Goal: Communication & Community: Answer question/provide support

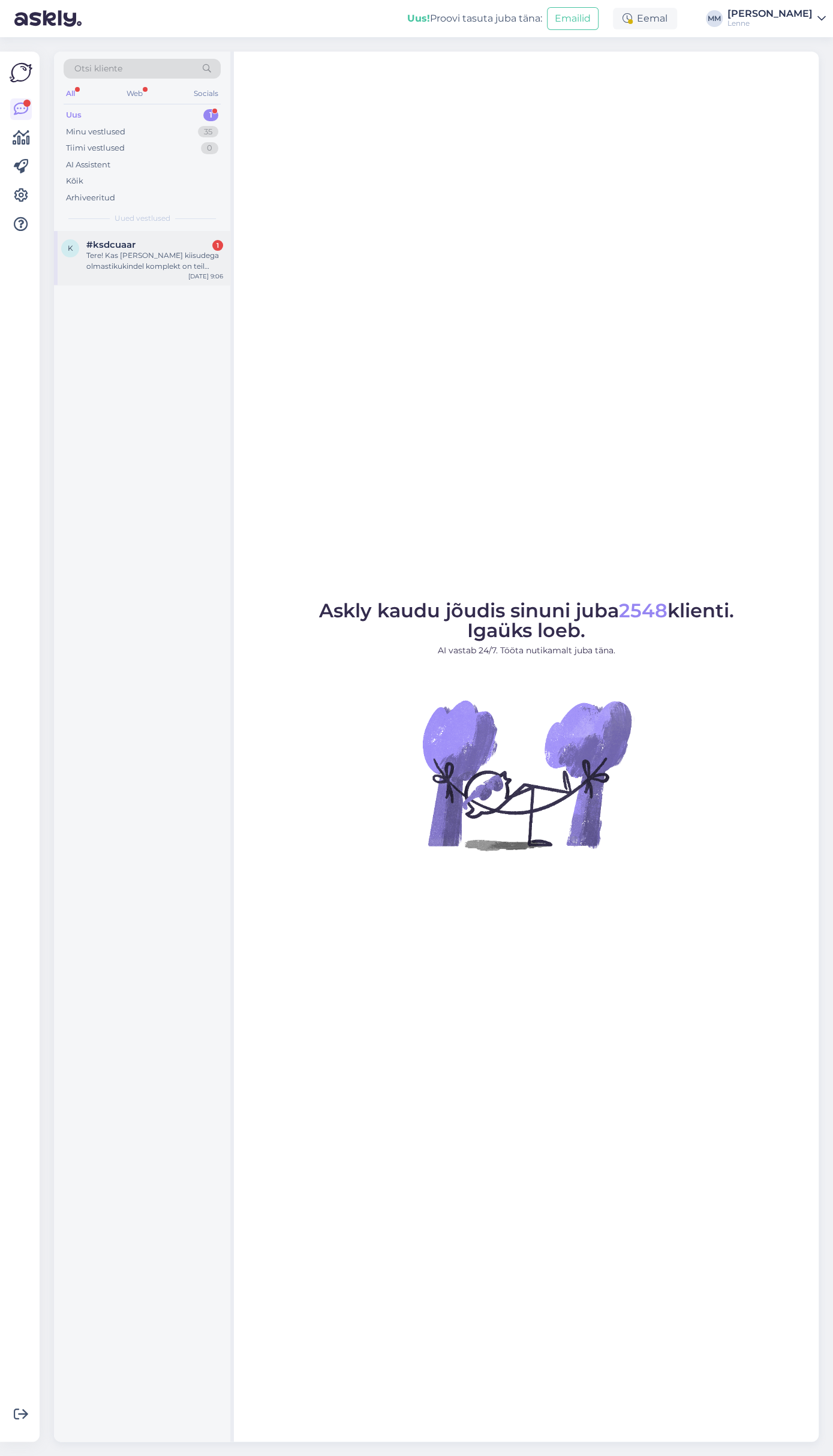
click at [137, 263] on div "Tere! Kas [PERSON_NAME] kiisudega olmastikukindel komplekt on teil vabrikupoes …" at bounding box center [155, 261] width 137 height 21
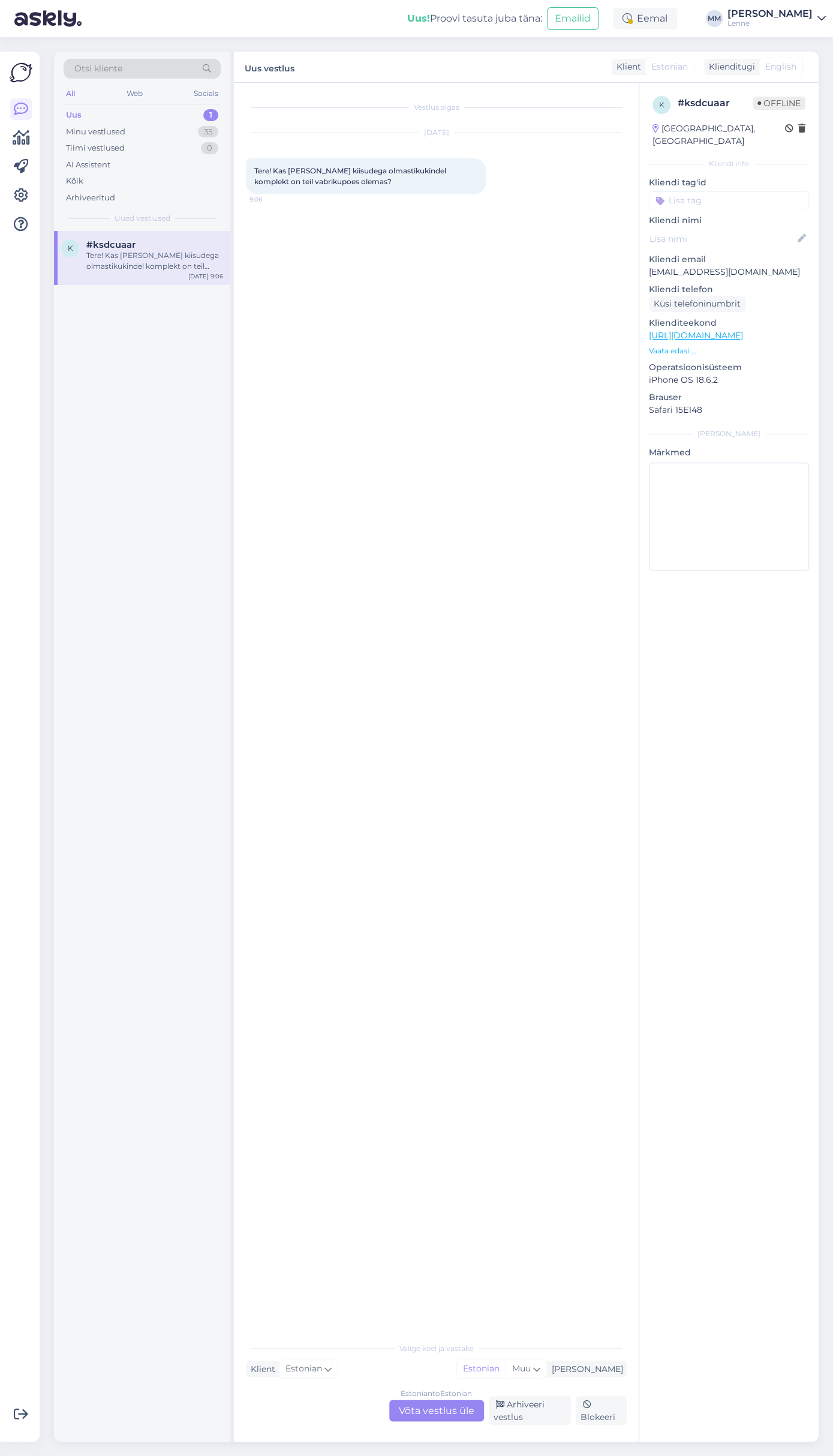
click at [723, 330] on link "[URL][DOMAIN_NAME]" at bounding box center [695, 335] width 94 height 11
click at [438, 1402] on div "Estonian to Estonian Võta vestlus üle" at bounding box center [436, 1410] width 95 height 21
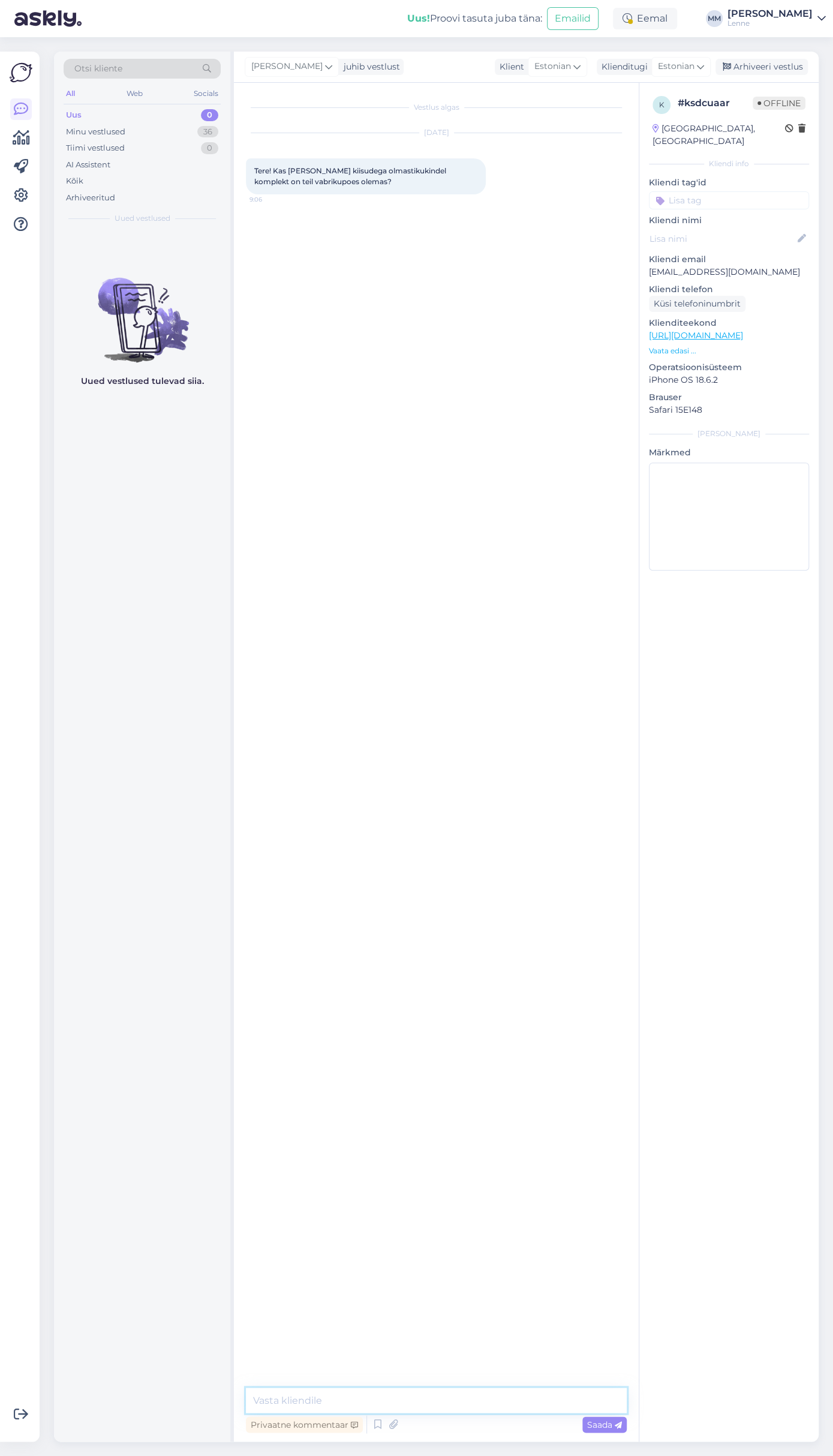
click at [358, 1396] on textarea at bounding box center [436, 1399] width 381 height 25
type textarea "Tere, mis suuruse teid huvitab ?"
type textarea "Pood avatakse [PERSON_NAME] 10:00 siis saame uurida :)"
click at [152, 133] on div "Minu vestlused 36" at bounding box center [142, 132] width 157 height 17
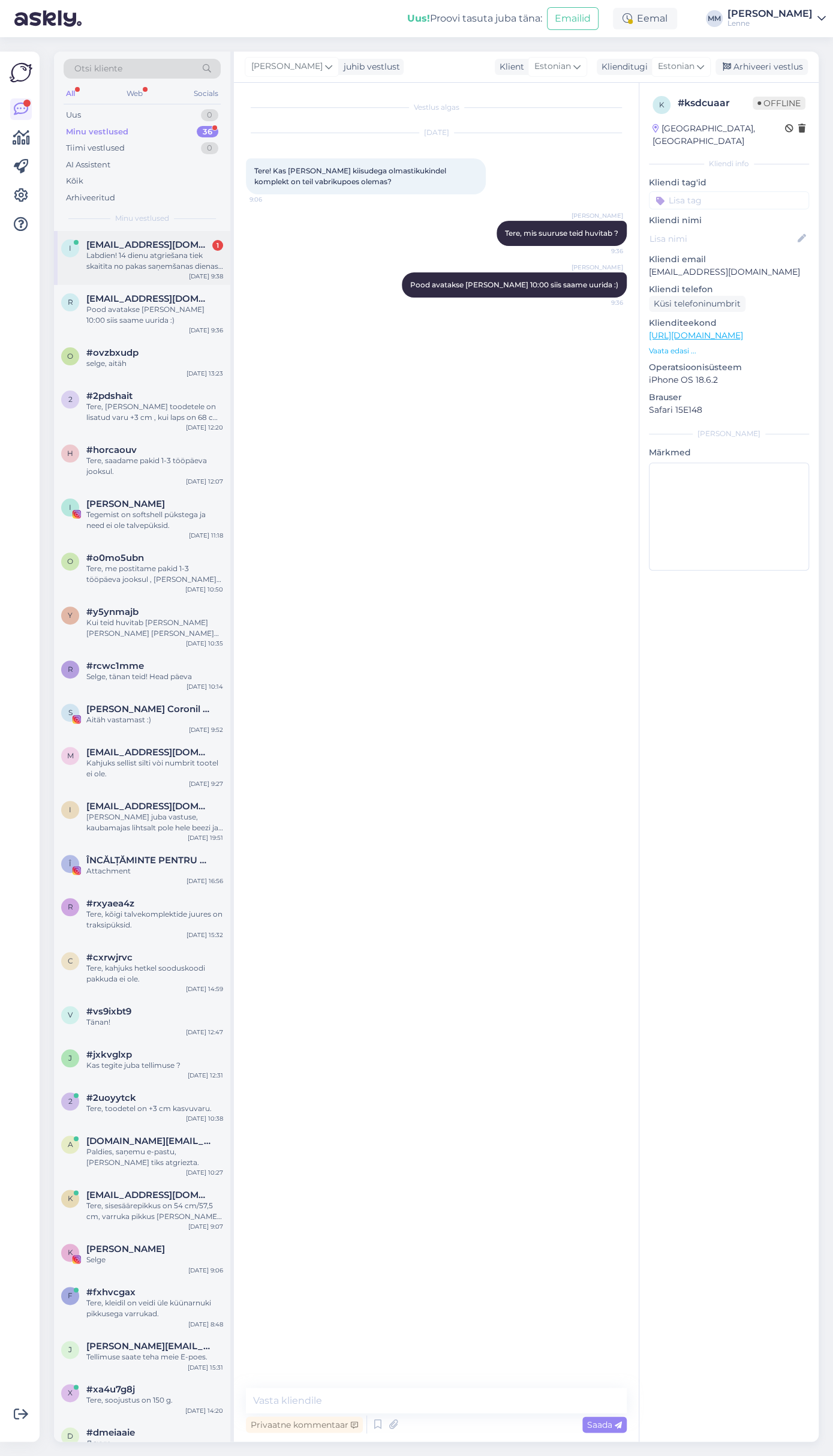
click at [178, 270] on div "Labdien! 14 dienu atgriešana tiek skaitīta no pakas saņemšanas dienas? [PERSON_…" at bounding box center [155, 261] width 137 height 21
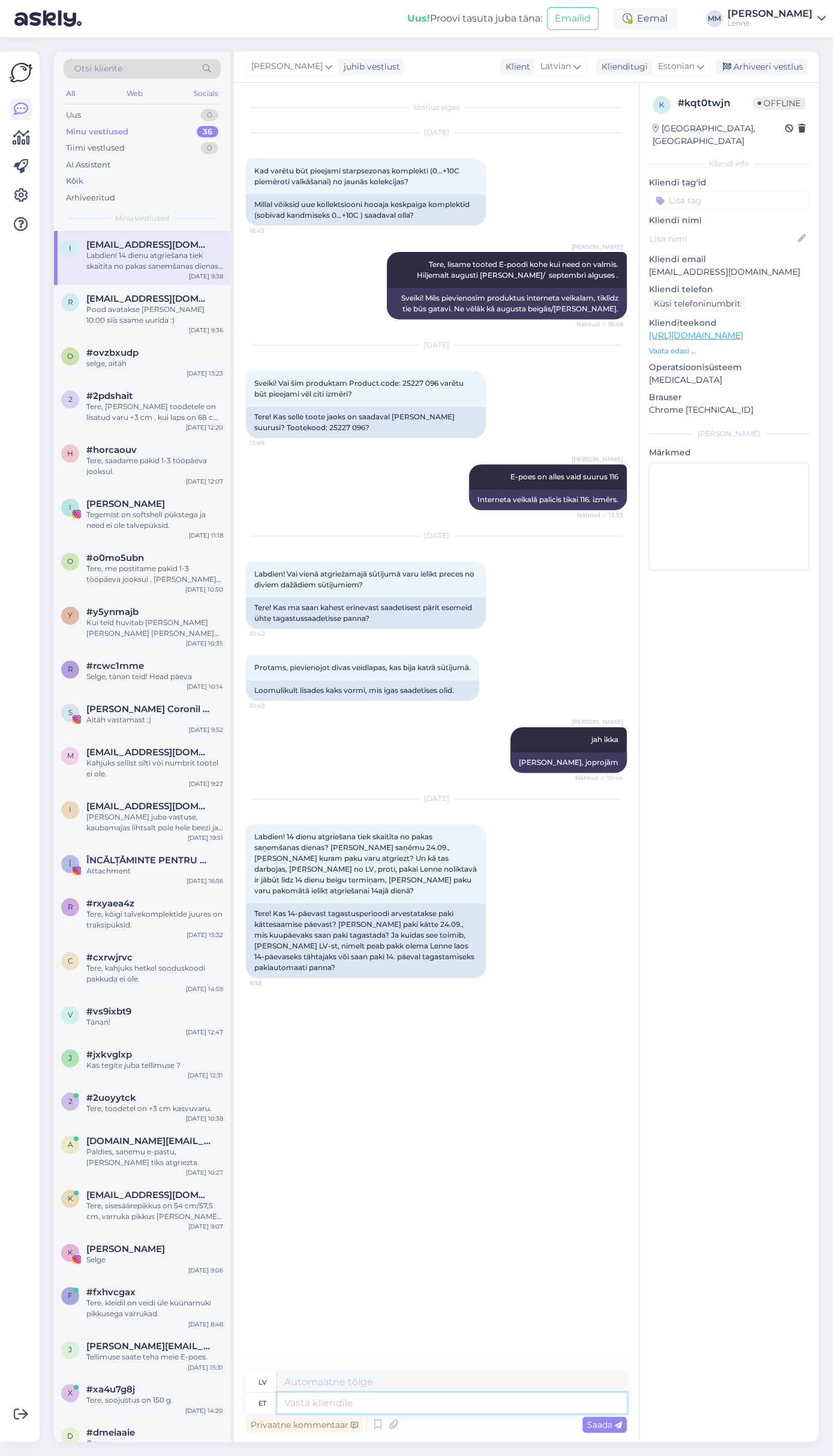
click at [336, 1401] on textarea at bounding box center [452, 1402] width 350 height 21
type textarea "Tere, s"
type textarea "Sveiki,"
type textarea "Tere, saate ta"
type textarea "Sveiki, jūs varat"
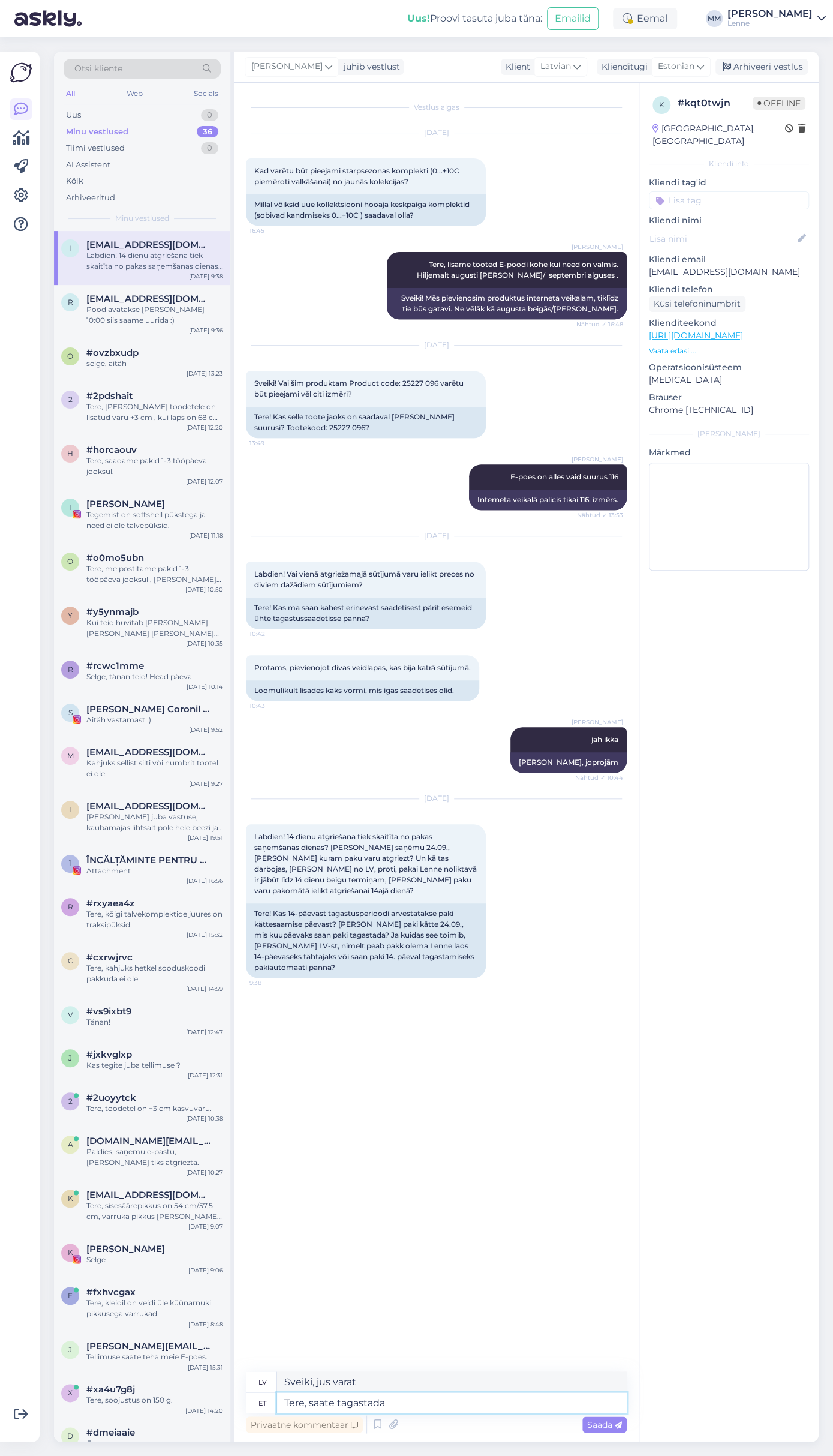
type textarea "Tere, saate tagastada 1"
type textarea "Sveiki, jūs varat to atgriezt."
type textarea "Tere, saate tagastada 14 p"
type textarea "Sveiki, vai varat atgriezt 14?"
type textarea "Tere, saate tagastada 14 päeva al"
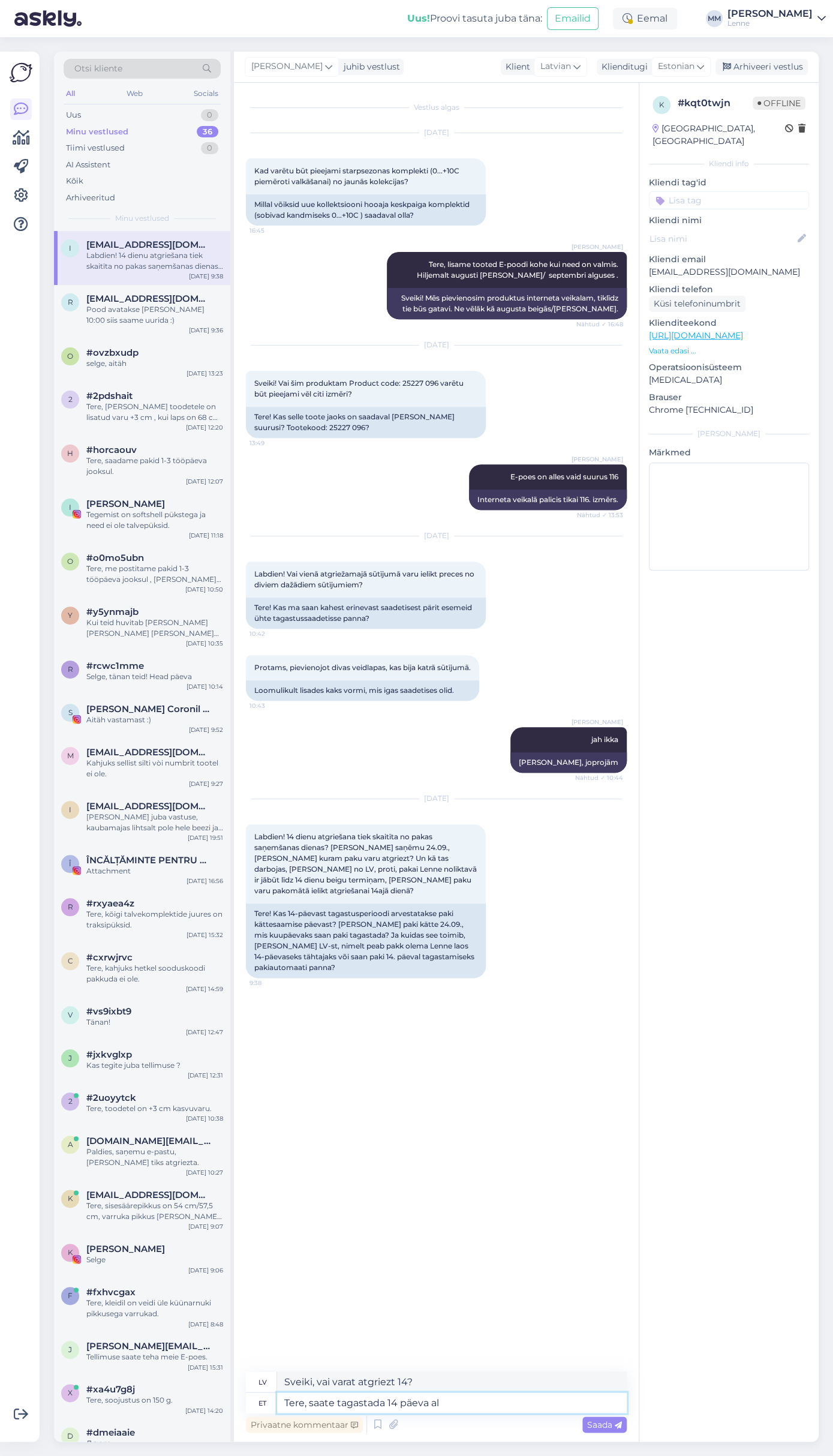
type textarea "Sveiki, jūs varat atgriezt preci 14 dienu laikā"
type textarea "Tere, saate tagastada 14 päeva altes p"
type textarea "Sveiki, preci var atgriezt 14 dienu laikā."
type textarea "Tere, saate tagastada 14 päeva altes paki kä"
type textarea "Sveiki, sūtījumu var atgriezt 14 dienu laikā."
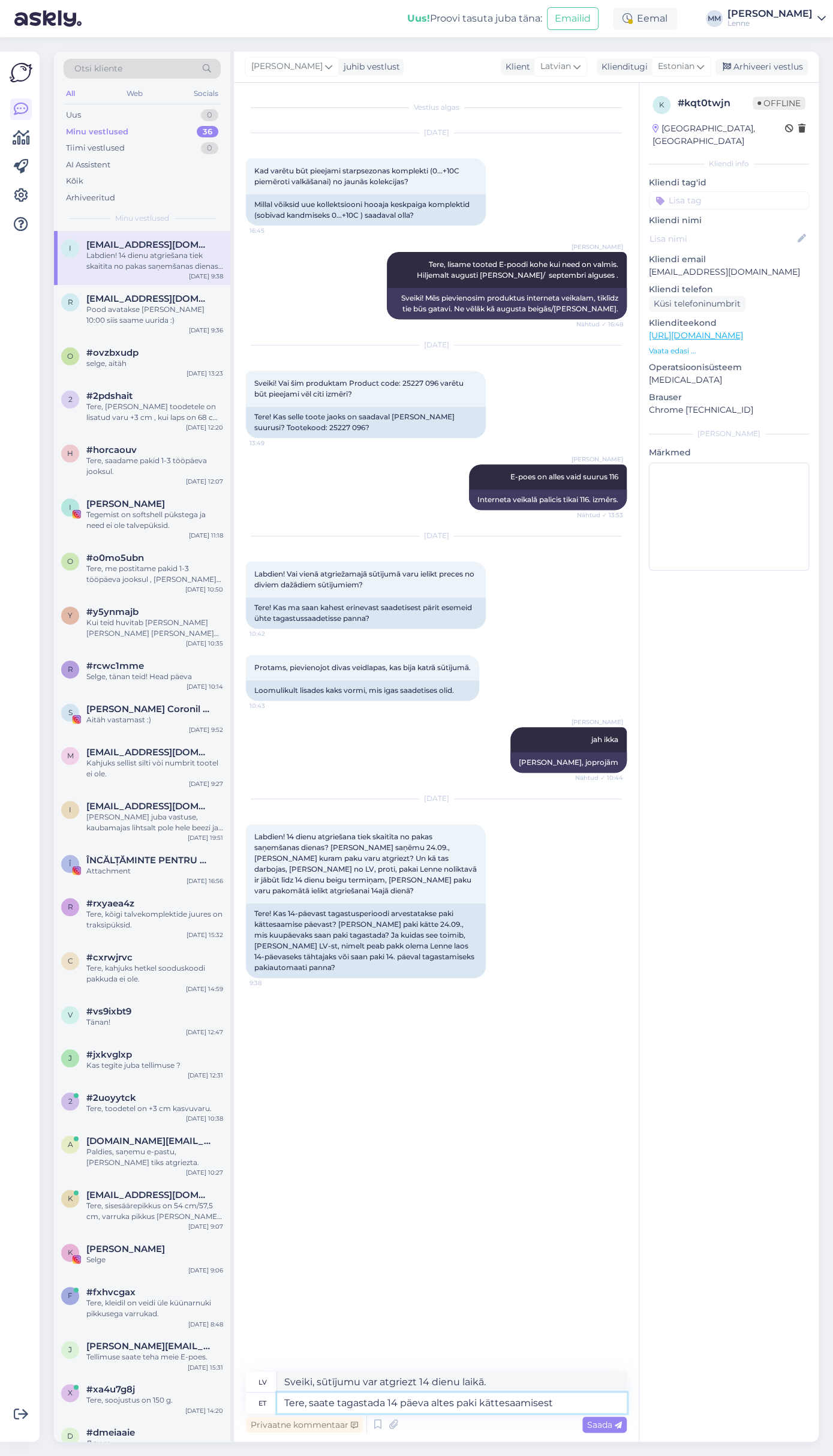
type textarea "Tere, saate tagastada 14 päeva altes paki kättesaamisest"
type textarea "Sveiki, preci var atgriezt 14 dienu laikā pēc tās saņemšanas."
click at [438, 1399] on textarea "Tere, saate tagastada 14 päeva altes paki kättesaamisest" at bounding box center [452, 1402] width 350 height 21
type textarea "Tere, saate tagastada 14 päeva alates paki kättesaamisest"
type textarea "Sveiki, preci var atgriezt 14 dienu laikā no tās saņemšanas dienas."
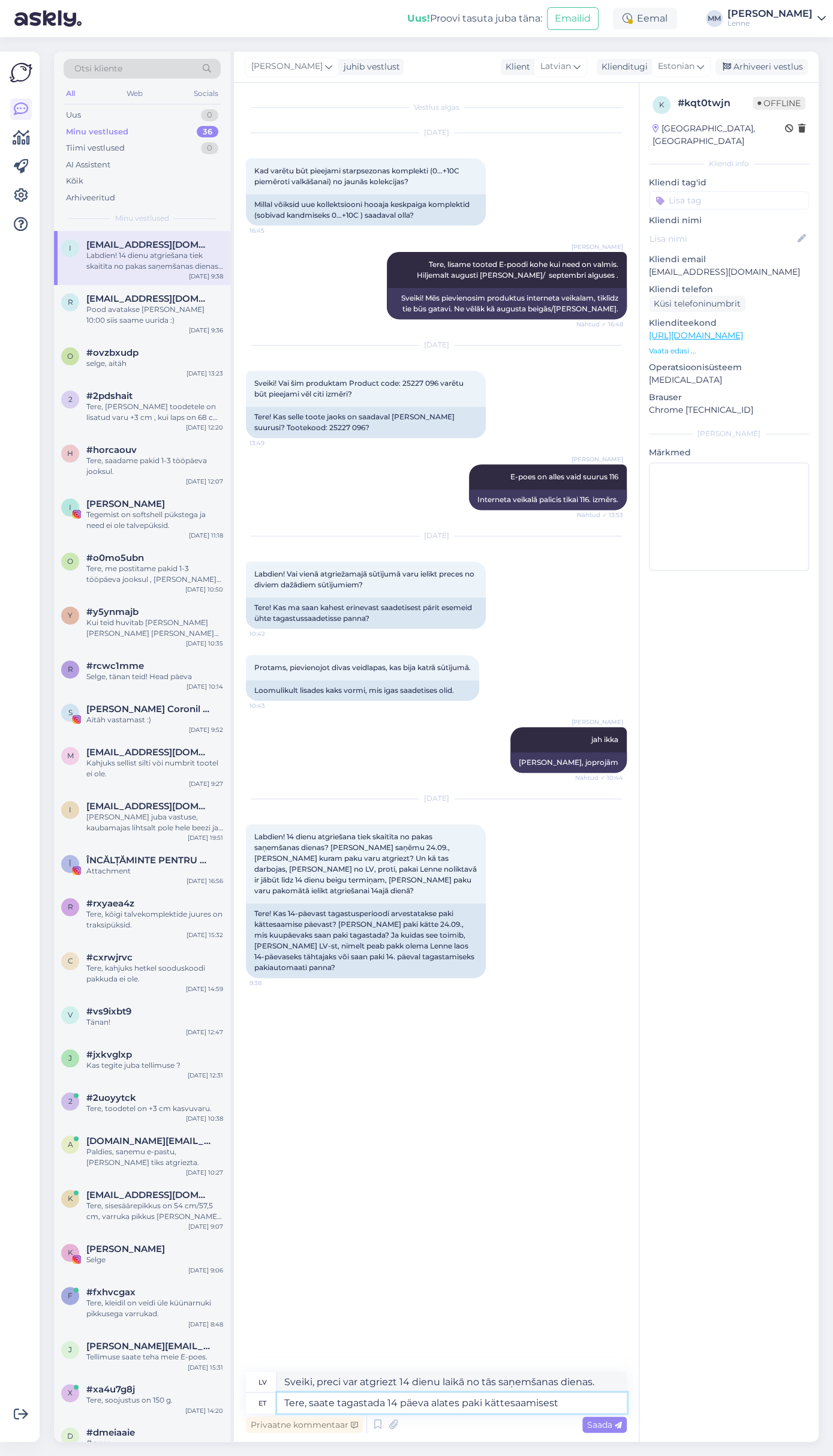
click at [571, 1401] on textarea "Tere, saate tagastada 14 päeva alates paki kättesaamisest" at bounding box center [452, 1402] width 350 height 21
type textarea "Tere, saate tagastada 14 päeva alates paki kättesaamisest."
type textarea "Sveiki, jūs varat atgriezt paku 14 dienu laikā pēc tās saņemšanas."
type textarea "Tere, saate tagastada 14 päeva alates paki kättesaamisest. Arv"
type textarea "Sveiki, jūs varat atgriezt preci 14 dienu laikā no pakas saņemšanas datuma. Ar"
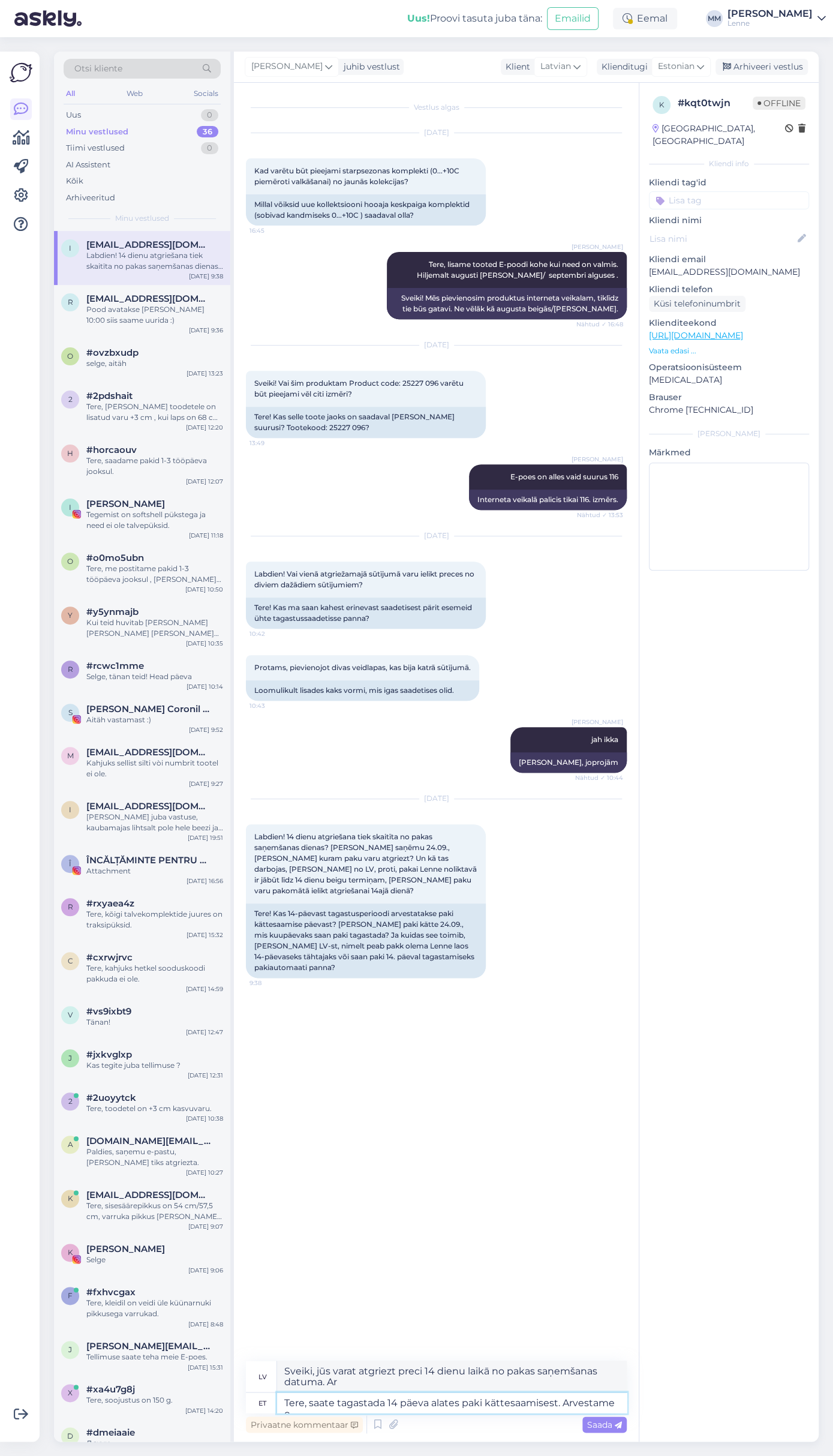
type textarea "Tere, saate tagastada 14 päeva alates paki kättesaamisest. Arvestame et"
type textarea "Sveiki, jūs varat atgriezt preci 14 dienu laikā no pakas saņemšanas datuma. Mēs…"
type textarea "Tere, saate tagastada 14 päeva alates paki kättesaamisest. Arvestame et"
type textarea "Sveiki, jūs varat atgriezt preci 14 dienu laikā pēc pakas saņemšanas. Mēs uzska…"
type textarea "Tere, saate tagastada 14 päeva alates paki kättesaamisest. Arvestame et Lätist s"
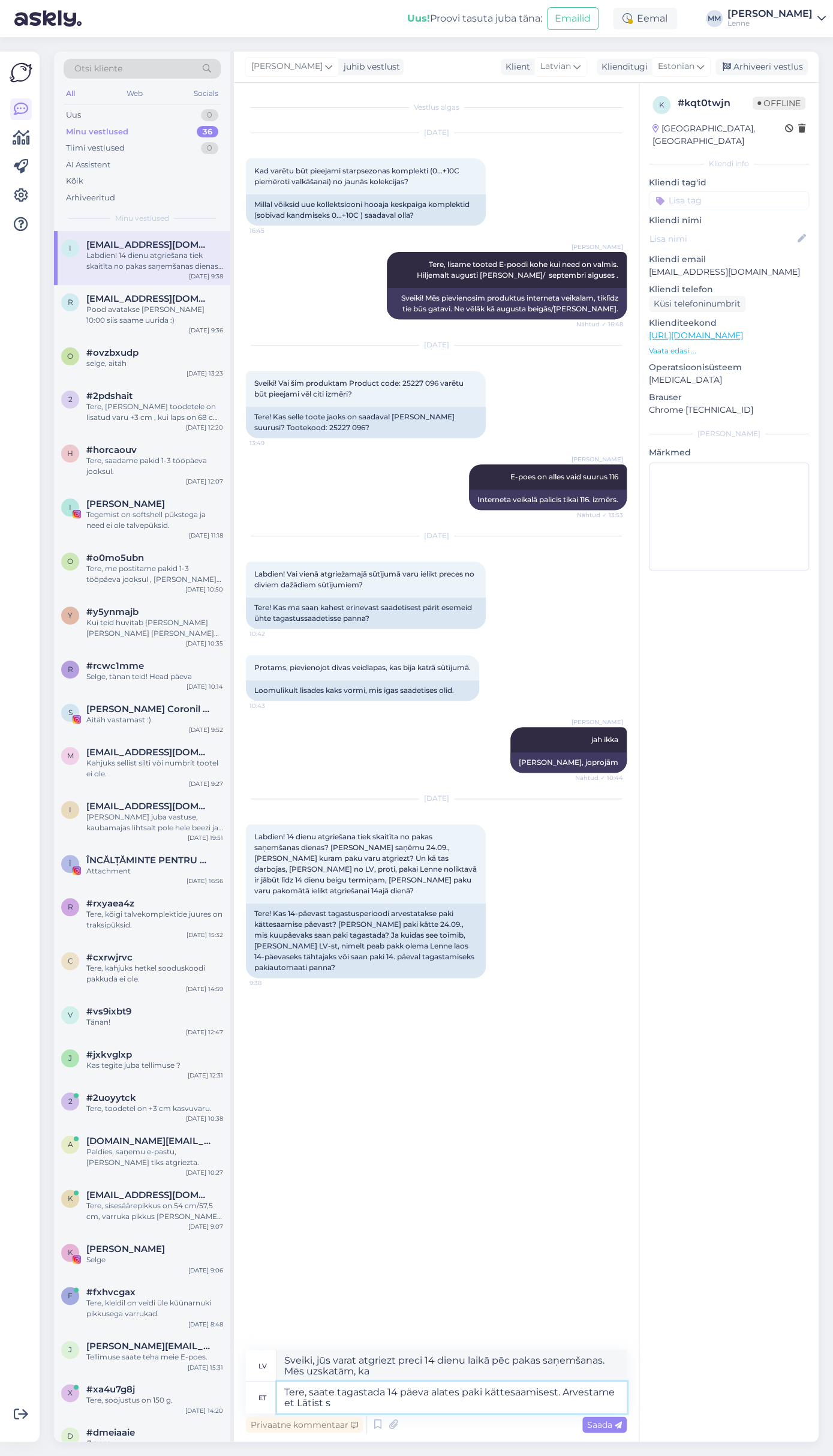
type textarea "Sveiki, preci var atgriezt 14 dienu laikā pēc pakas saņemšanas. Mēs uzskatām, k…"
type textarea "Tere, saate tagastada 14 päeva alates paki kättesaamisest. Arvestame et Lätist …"
type textarea "Sveiki, jūs varat atgriezt preci 14 dienu laikā no pakas saņemšanas datuma. Mēs…"
type textarea "Tere, saate tagastada 14 päeva alates paki kättesaamisest. Arvestame et Lätist …"
type textarea "Sveiki! Preci var atgriezt 14 dienu laikā pēc pakas saņemšanas. Lūdzu, ņemiet v…"
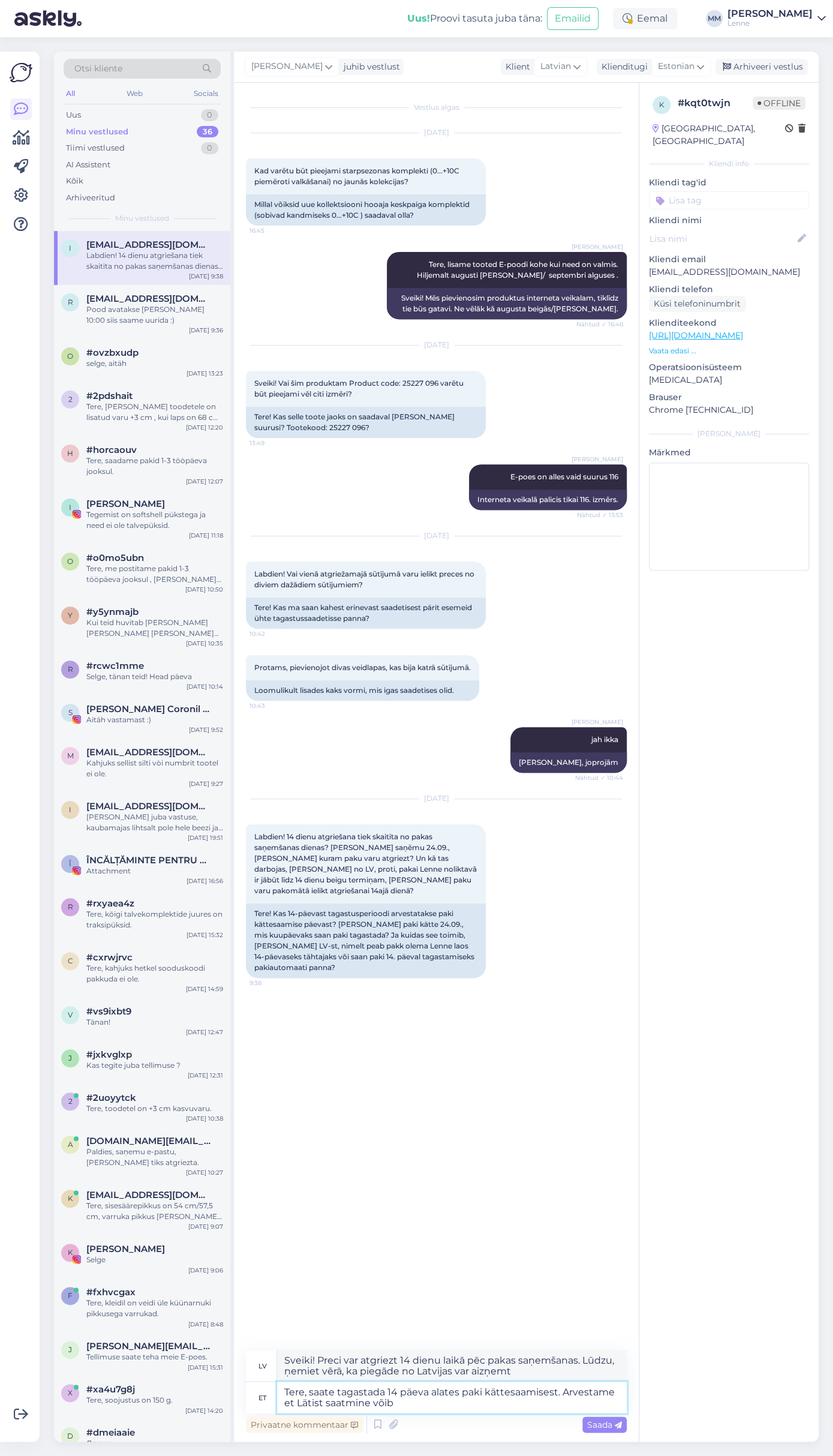
type textarea "Tere, saate tagastada 14 päeva alates paki kättesaamisest. Arvestame et Lätist …"
type textarea "Sveiki! Preci var atgriezt 14 dienu laikā pēc pakas saņemšanas. Lūdzu, ņemiet v…"
type textarea "Tere, saate tagastada 14 päeva alates paki kättesaamisest. Arvestame et Lätist …"
type textarea "Sveiki! Preci var atgriezt 14 dienu laikā pēc pakas saņemšanas. Lūdzu, ņemiet v…"
type textarea "Tere, saate tagastada 14 päeva alates paki kättesaamisest. Arvestame et Lätist …"
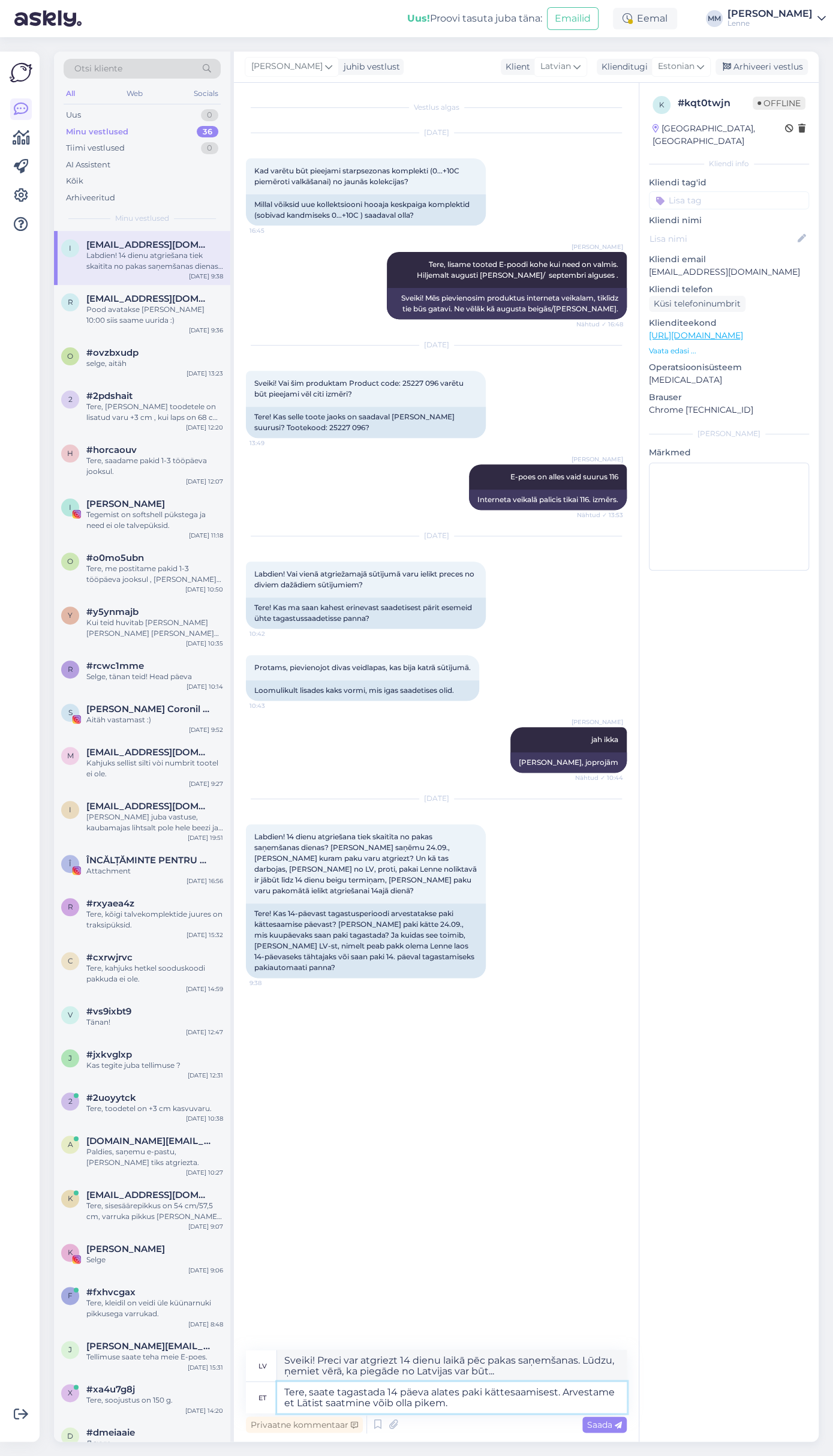
type textarea "Sveiki! Preci var atgriezt 14 dienu laikā pēc pakas saņemšanas. Lūdzu, ņemiet v…"
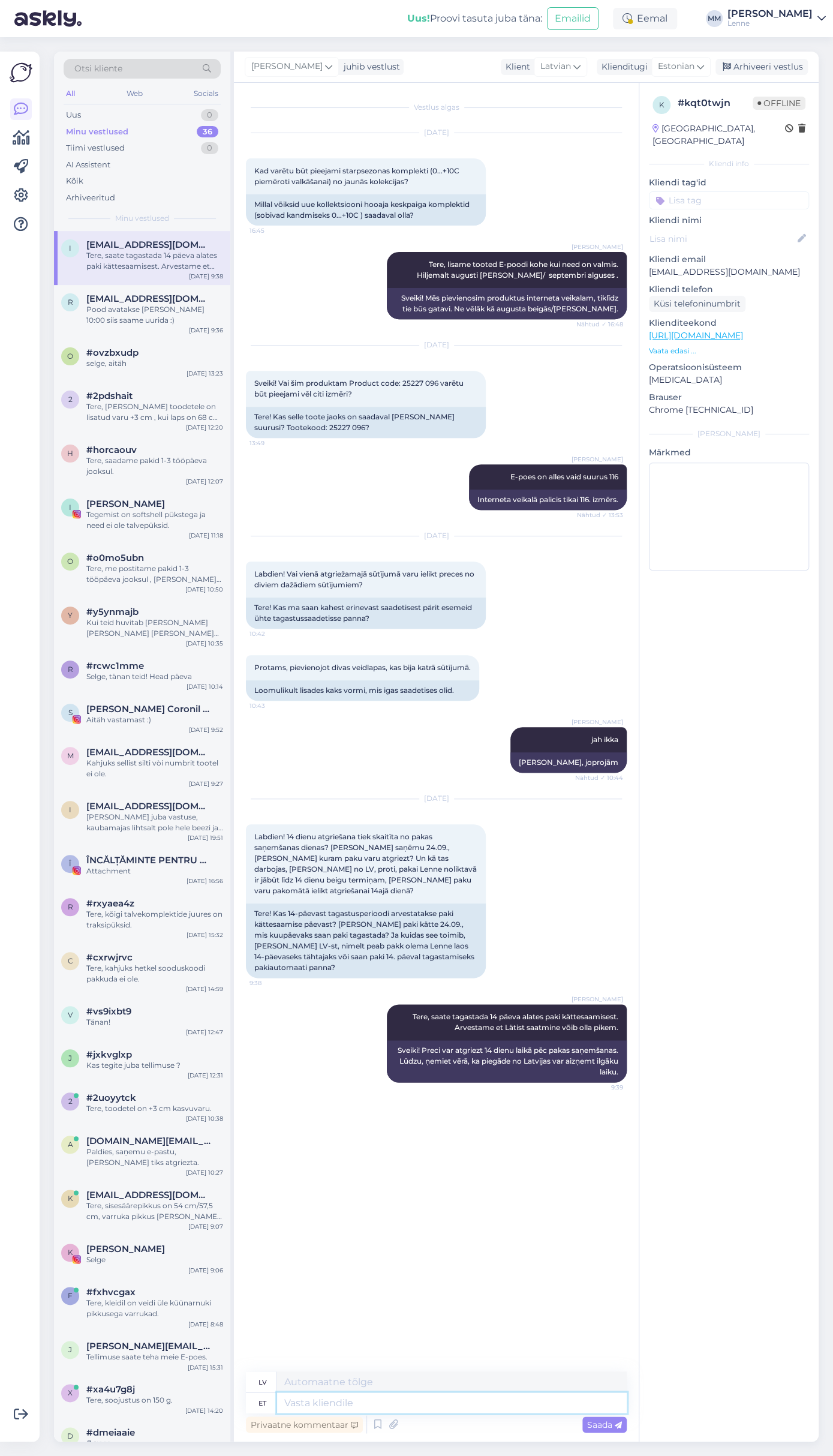
paste textarea "CC858222714EE"
type textarea "CC858222714EE"
drag, startPoint x: 348, startPoint y: 1399, endPoint x: 256, endPoint y: 1374, distance: 95.3
click at [277, 1392] on textarea "CC858222714EE" at bounding box center [452, 1402] width 350 height 21
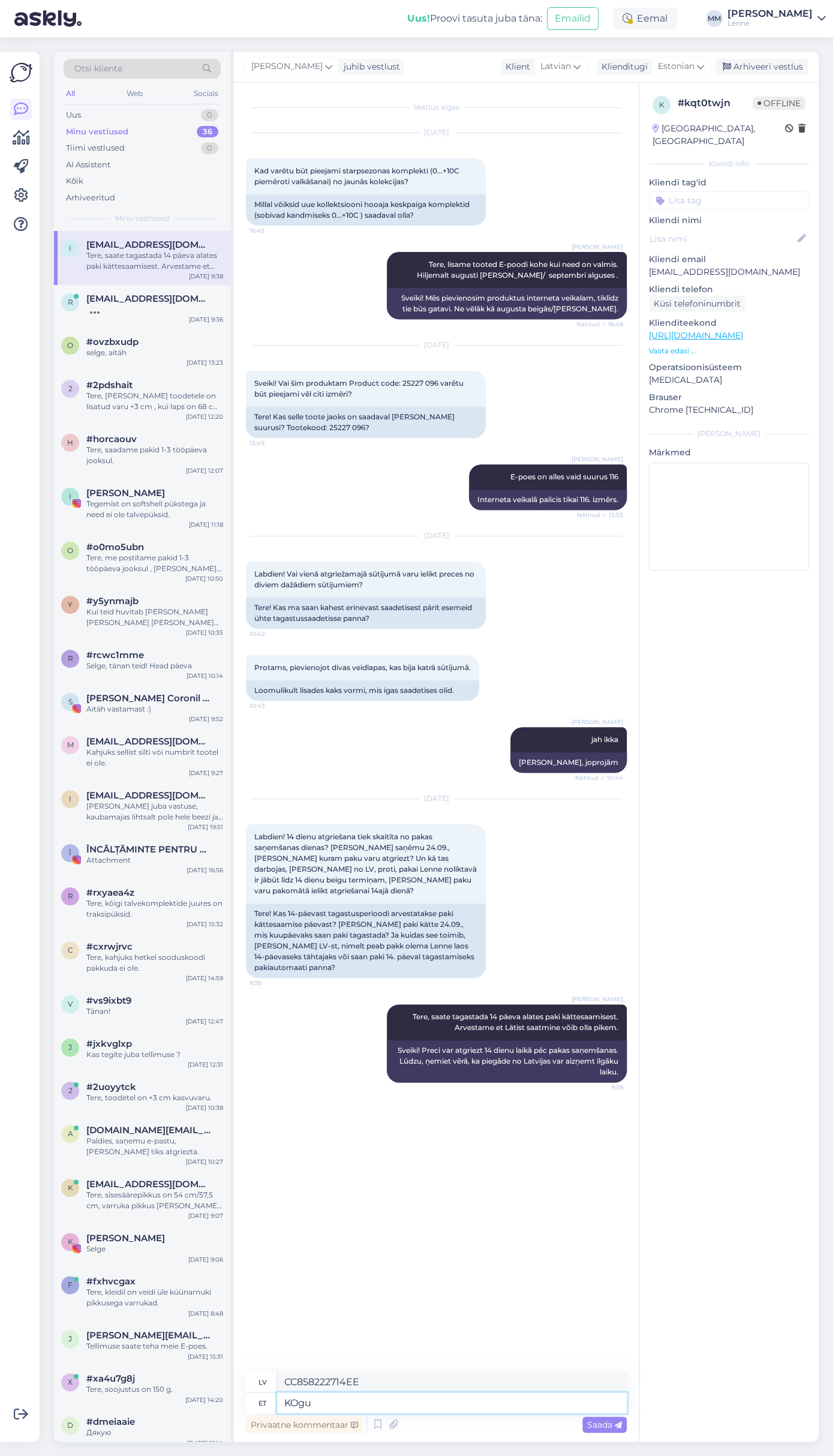
type textarea "KOgu i"
type textarea "KOPĀ"
type textarea "KOgu info"
type textarea "VISA informācija"
type textarea "KOgu info tagastuse koh"
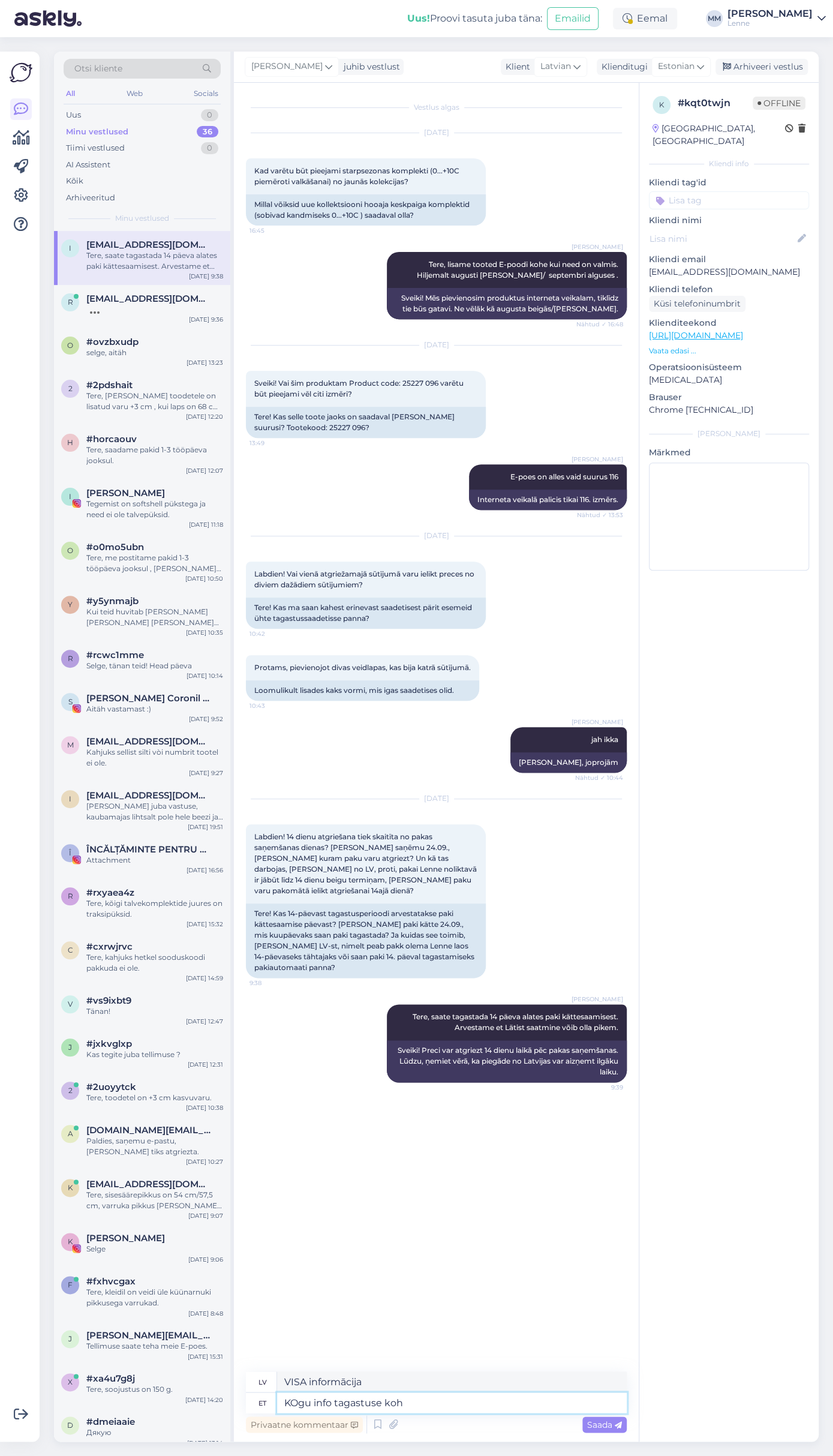
type textarea "VISA informācija atgriezta"
type textarea "KOgu info tagastuse kohta l"
type textarea "VISA informācija par preču atgriešanu"
type textarea "KOgu info tagastuse kohta leiate sii"
type textarea "Visu informāciju par preču atgriešanu varat atrast šeit."
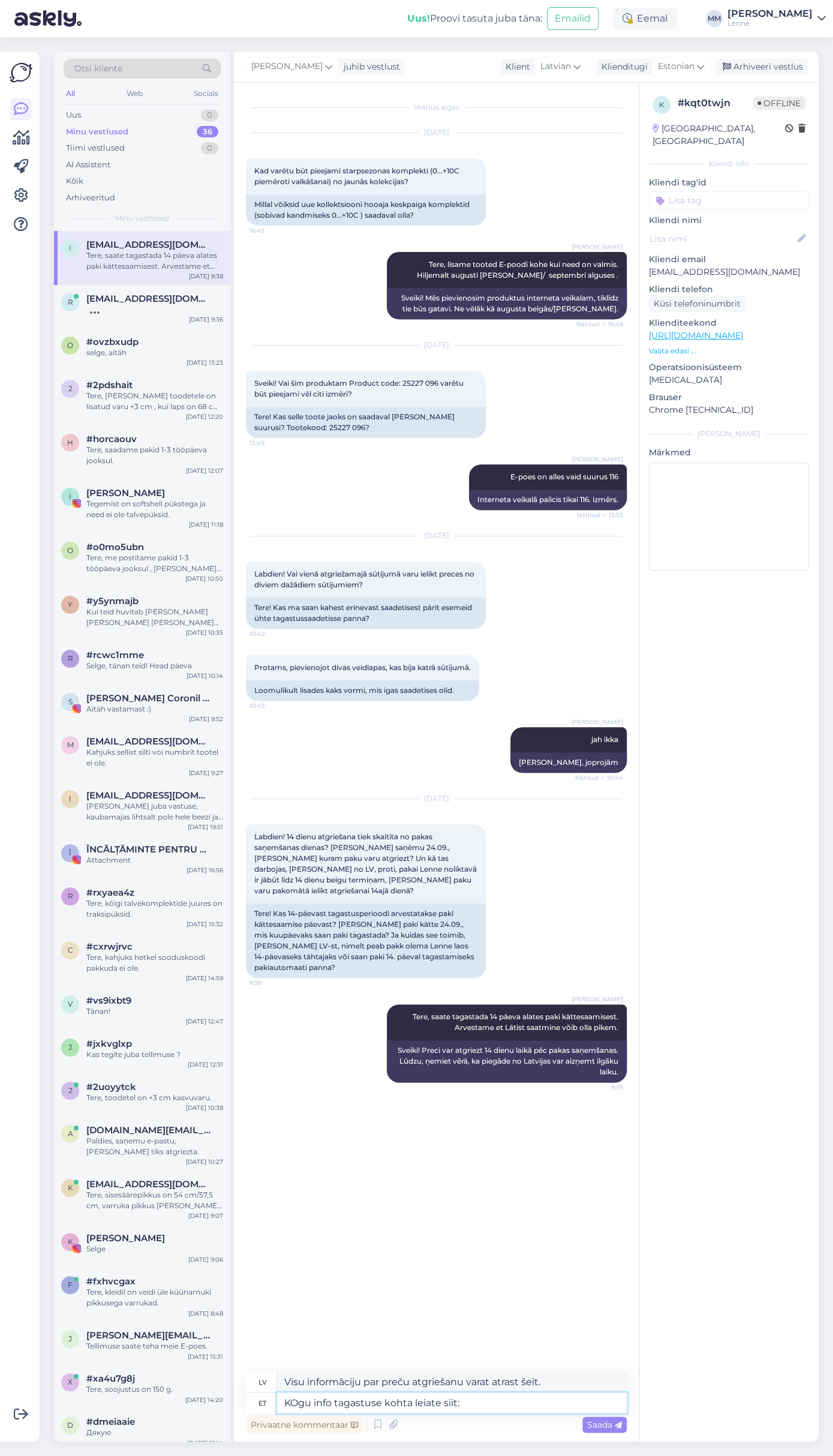
type textarea "KOgu info tagastuse kohta leiate siit:"
type textarea "Visu informāciju par preču atgriešanu varat atrast šeit:"
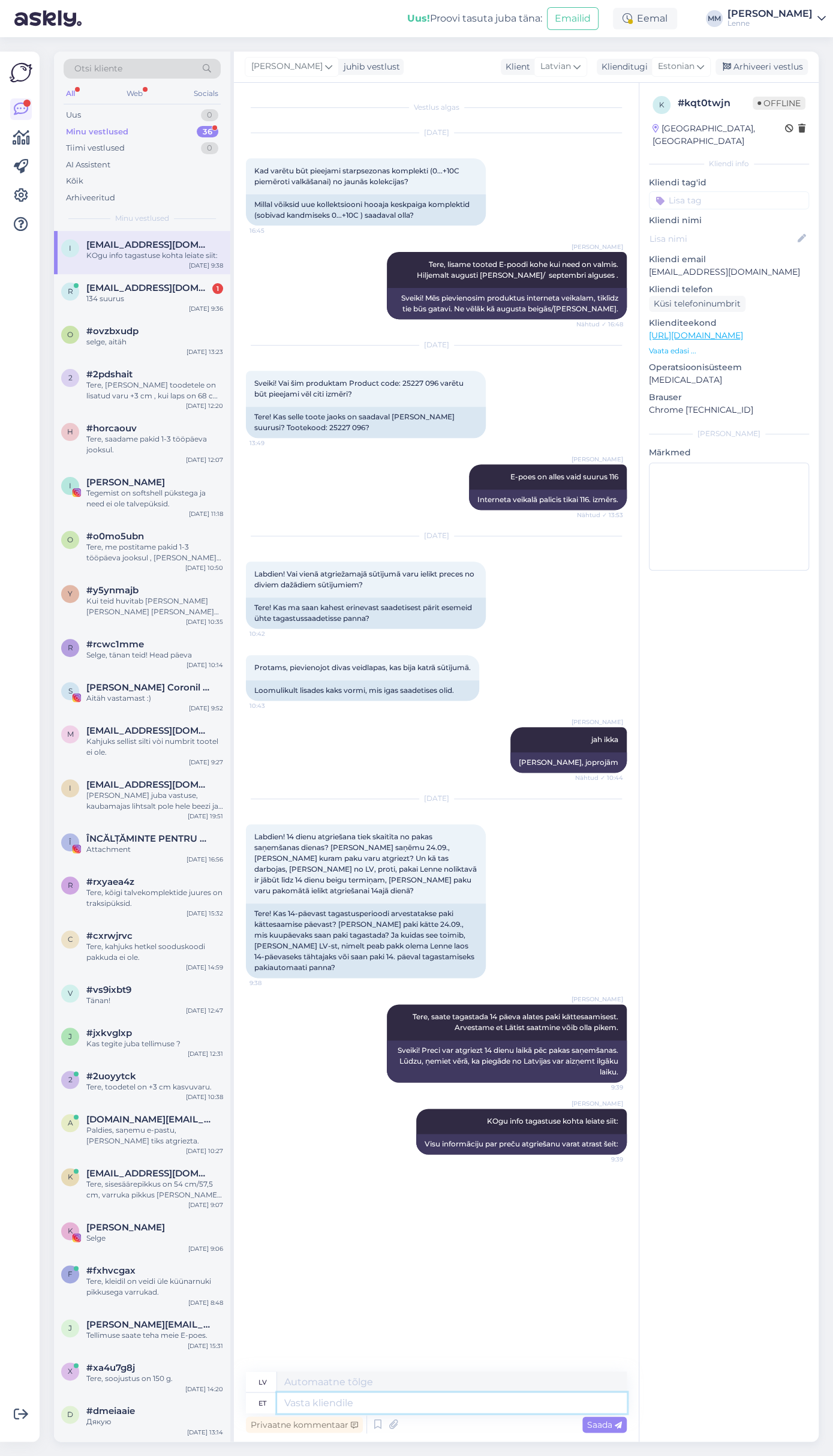
paste textarea "[URL][DOMAIN_NAME]"
type textarea "[URL][DOMAIN_NAME]"
type textarea "Tagastamine"
type textarea "Atgriešanās"
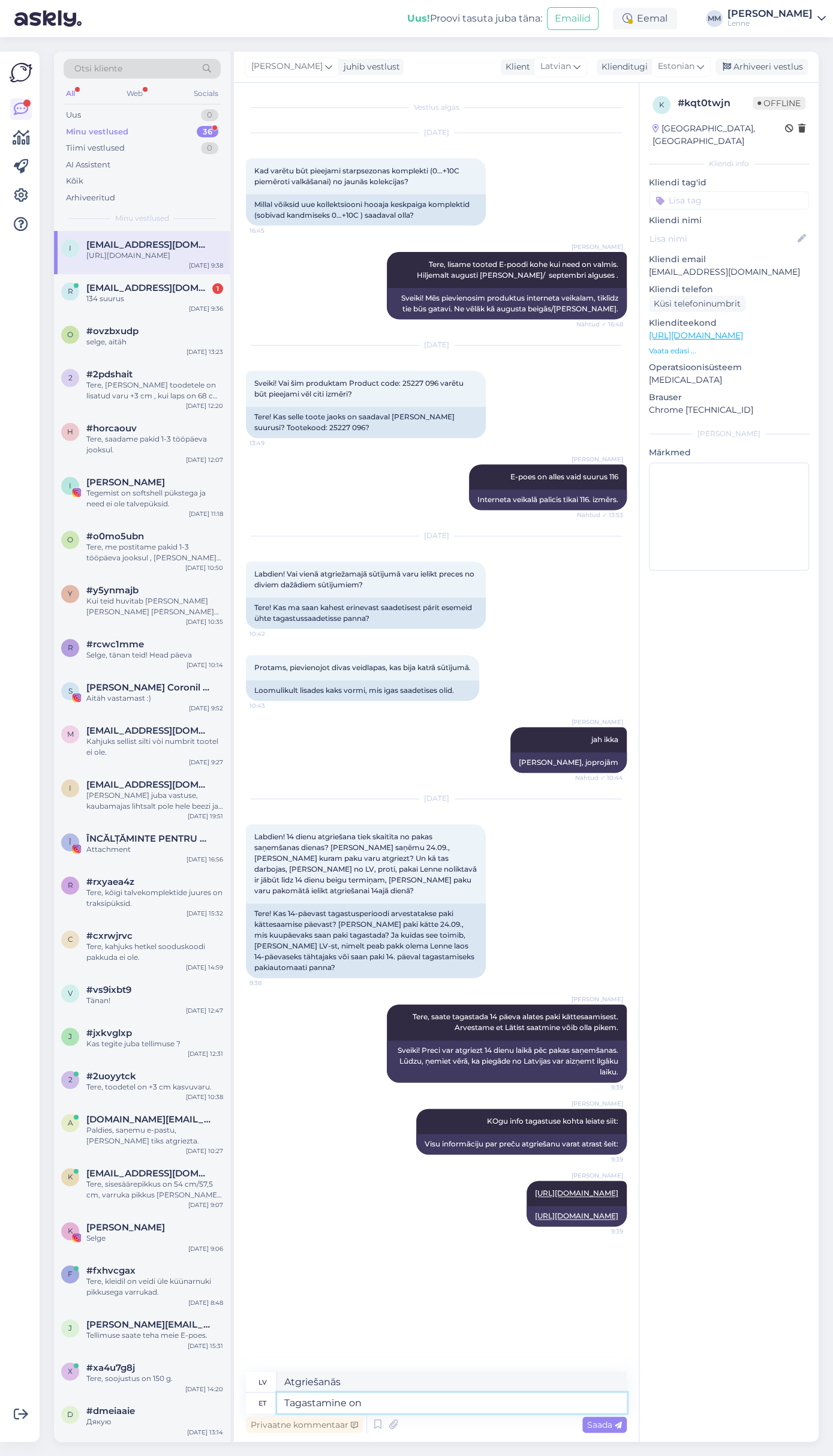
type textarea "Tagastamine on"
type textarea "Atgriešanās ir"
type textarea "Tagastamine on enda k"
type textarea "Atdeve ir tava."
type textarea "Tagastamine on enda kulul ja"
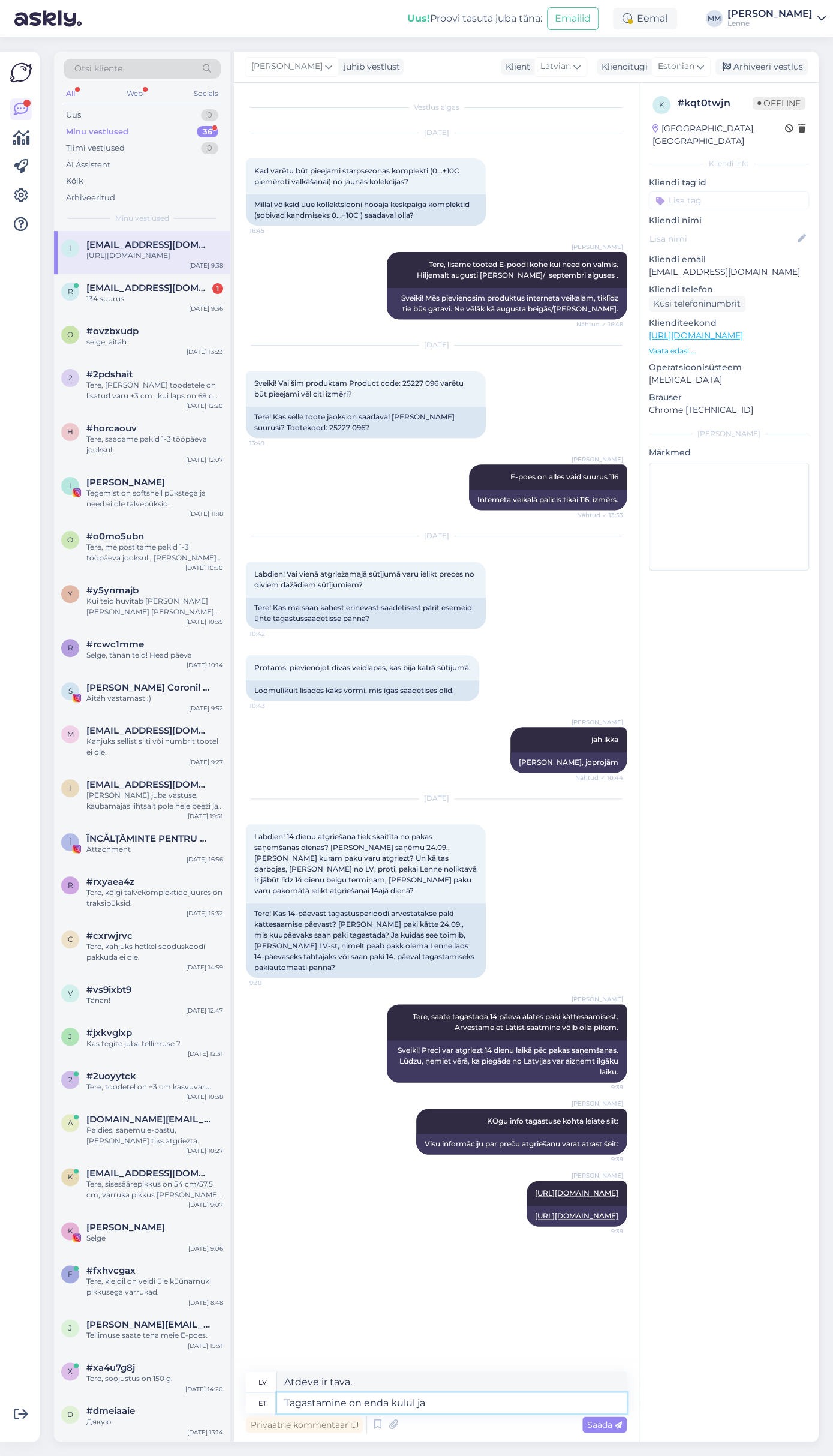
type textarea "Atgriešana ir uz jūsu pašu rēķina."
type textarea "Tagastamine on enda kulul ja pa"
type textarea "Atgriešana notiek uz [PERSON_NAME], un"
type textarea "Tagastamine on enda kulul [PERSON_NAME] tu"
type textarea "Atgriešana notiek uz [PERSON_NAME], un paka ir"
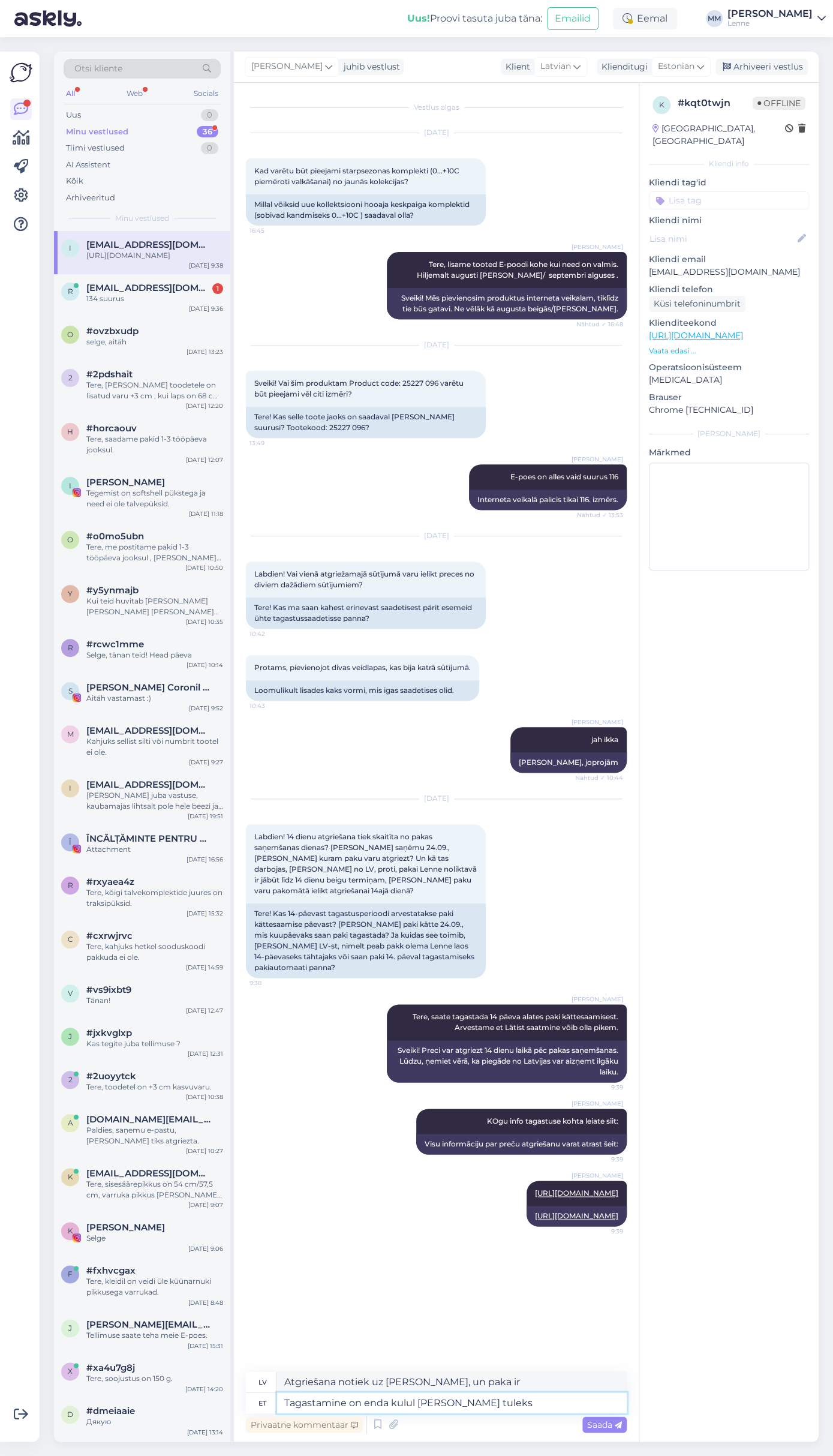
type textarea "Tagastamine on enda kulul [PERSON_NAME] tuleks"
type textarea "Atgriešana ir jāsedz jums pašiem, un pakai jābūt"
type textarea "Tagastamine on enda kulul [PERSON_NAME] tuleks vormistada is"
type textarea "Atgriešana ir [DEMOGRAPHIC_DATA] jums pašiem, un sūtījumam jābūt noformētam."
type textarea "Tagastamine on enda kulul [PERSON_NAME] tuleks vormistada ise au"
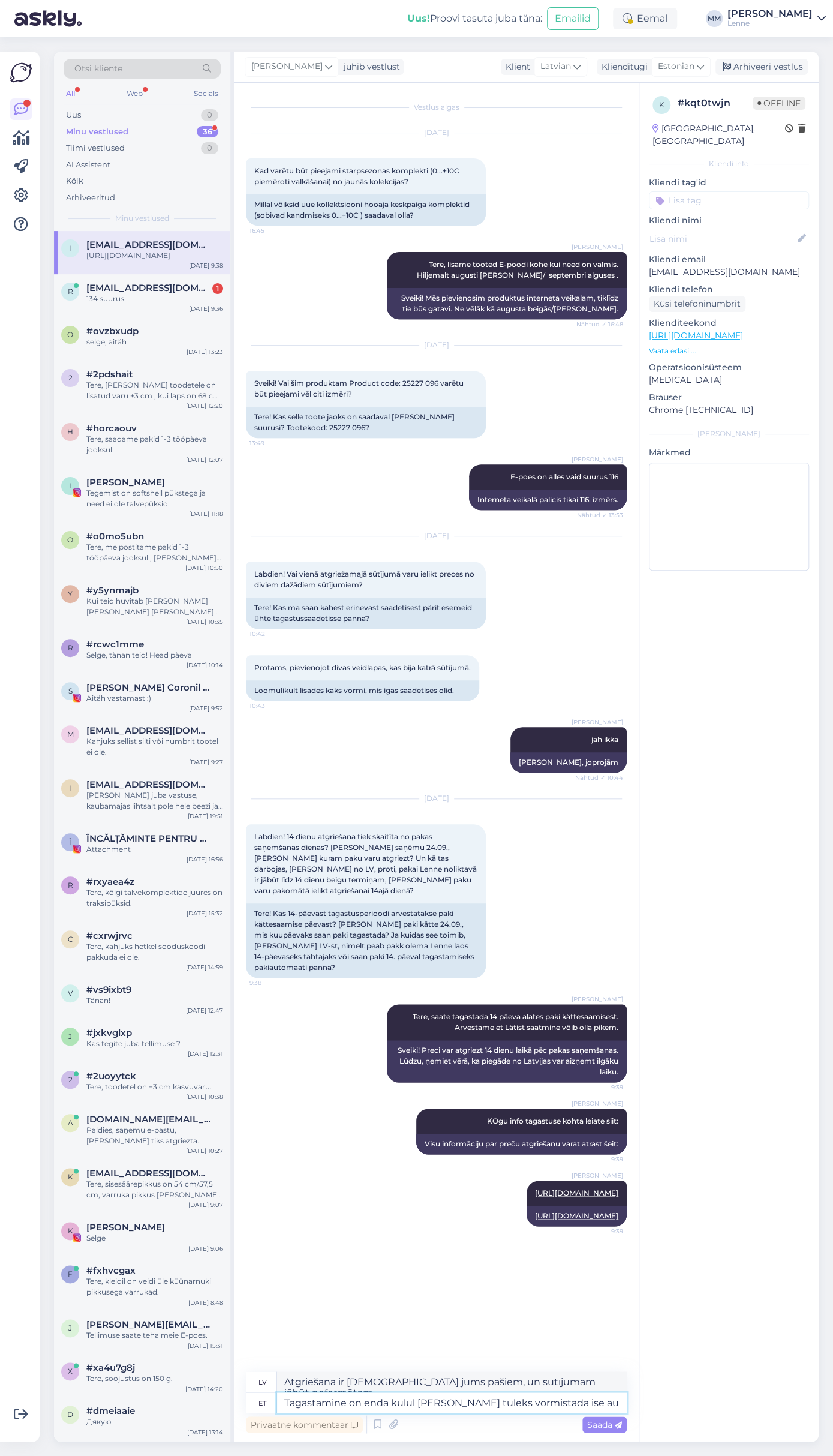
type textarea "Atgriešana ir jūsu pašu rēķina, un jums pašam jāsakārto sūtījums."
type textarea "Tagastamine on enda kulul [PERSON_NAME] tuleks vormistada ise automaa"
type textarea "Atgriešana notiek sedzot jūsu pašu izdevumus, un paka jāapstrādā lidostā jums p…"
type textarea "Tagastamine on enda kulul [PERSON_NAME] tuleks vormistada ise automaadis n"
type textarea "Atgriešana notiek jūsu pašu rēķina, un paka jāapstrādā automātā pašam."
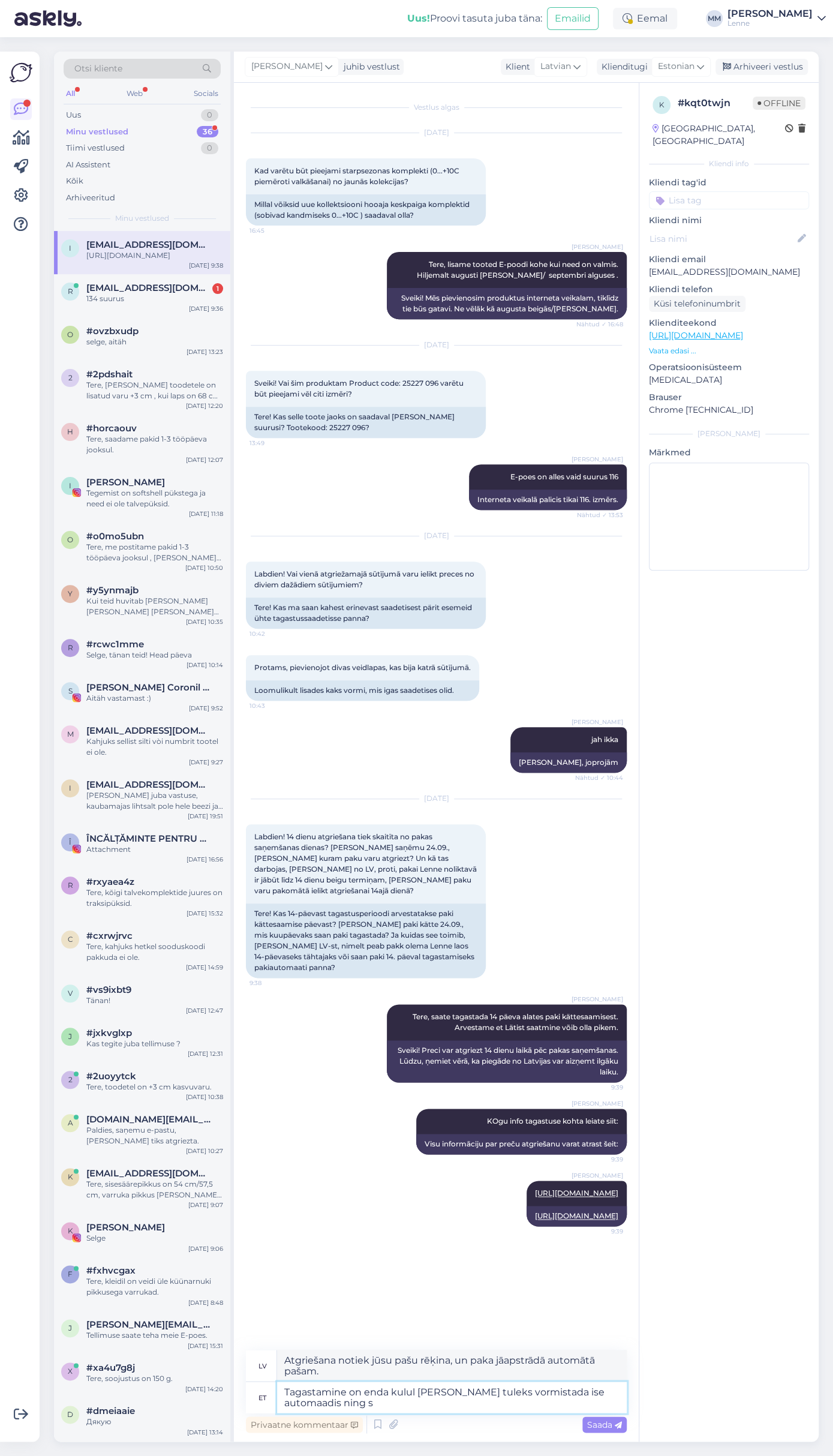
type textarea "Tagastamine on enda kulul [PERSON_NAME] tuleks vormistada ise automaadis ning sa"
type textarea "Atgriešana notiek uz [PERSON_NAME], un sūtījums jāapstrādā automātā pašam."
type textarea "Tagastamine on enda kulul [PERSON_NAME] tuleks vormistada ise automaadis ning s…"
type textarea "Atgriešana notiek uz [PERSON_NAME], un sūtījums jāapstrādā automātā pašam, un j…"
type textarea "Tagastamine on enda kulul [PERSON_NAME] tuleks vormistada ise automaadis ning s…"
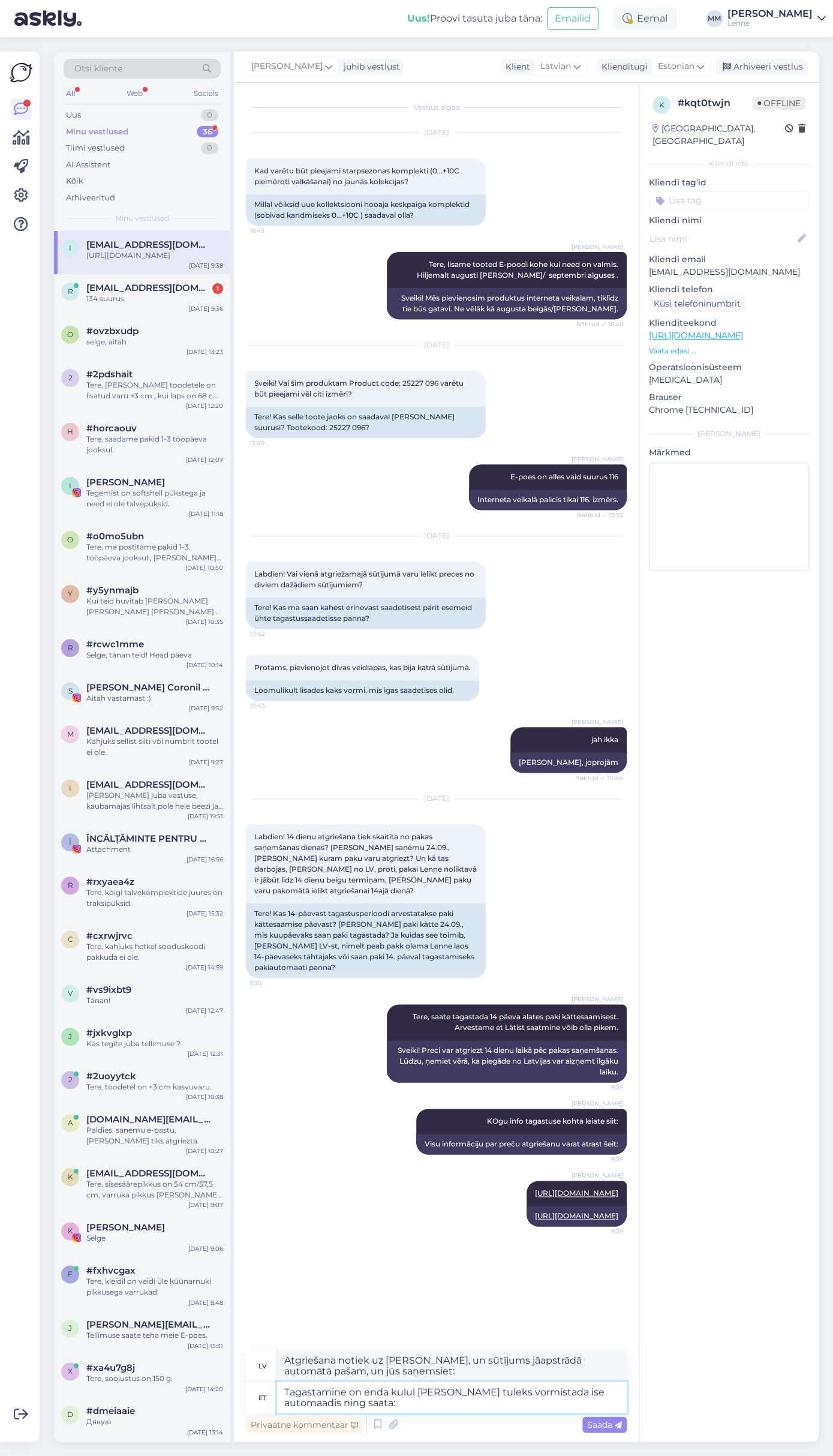
type textarea "Atgriešana notiek sedzot jūsu pašu izdevumus, un paka jāapstrādā automātā pašam…"
click at [361, 1404] on textarea "Tagastamine on enda kulul [PERSON_NAME] tuleks vormistada ise automaadis ning s…" at bounding box center [452, 1397] width 350 height 31
paste textarea "Omniva parcel terminal, [PERSON_NAME] ( [PHONE_NUMBER])"
type textarea "Tagastamine on enda kulul [PERSON_NAME] tuleks vormistada ise automaadis ning s…"
click at [599, 1421] on span "Saada" at bounding box center [604, 1424] width 34 height 11
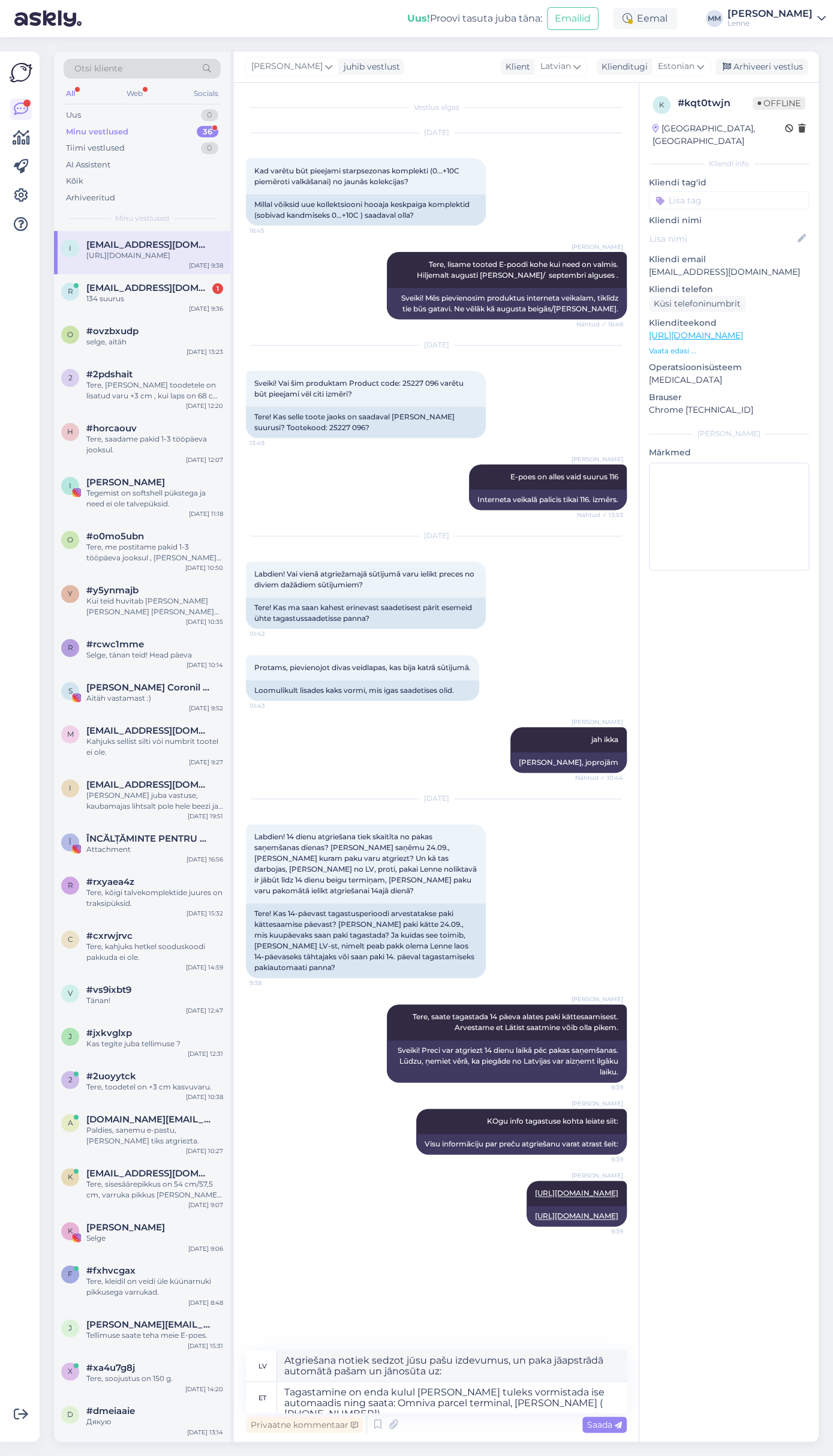
type textarea "Atgriešana notiek sedzot jūsu izdevumus, un sūtījums jāapstrādā automātā pašam …"
click at [602, 1419] on span "Saada" at bounding box center [604, 1424] width 34 height 11
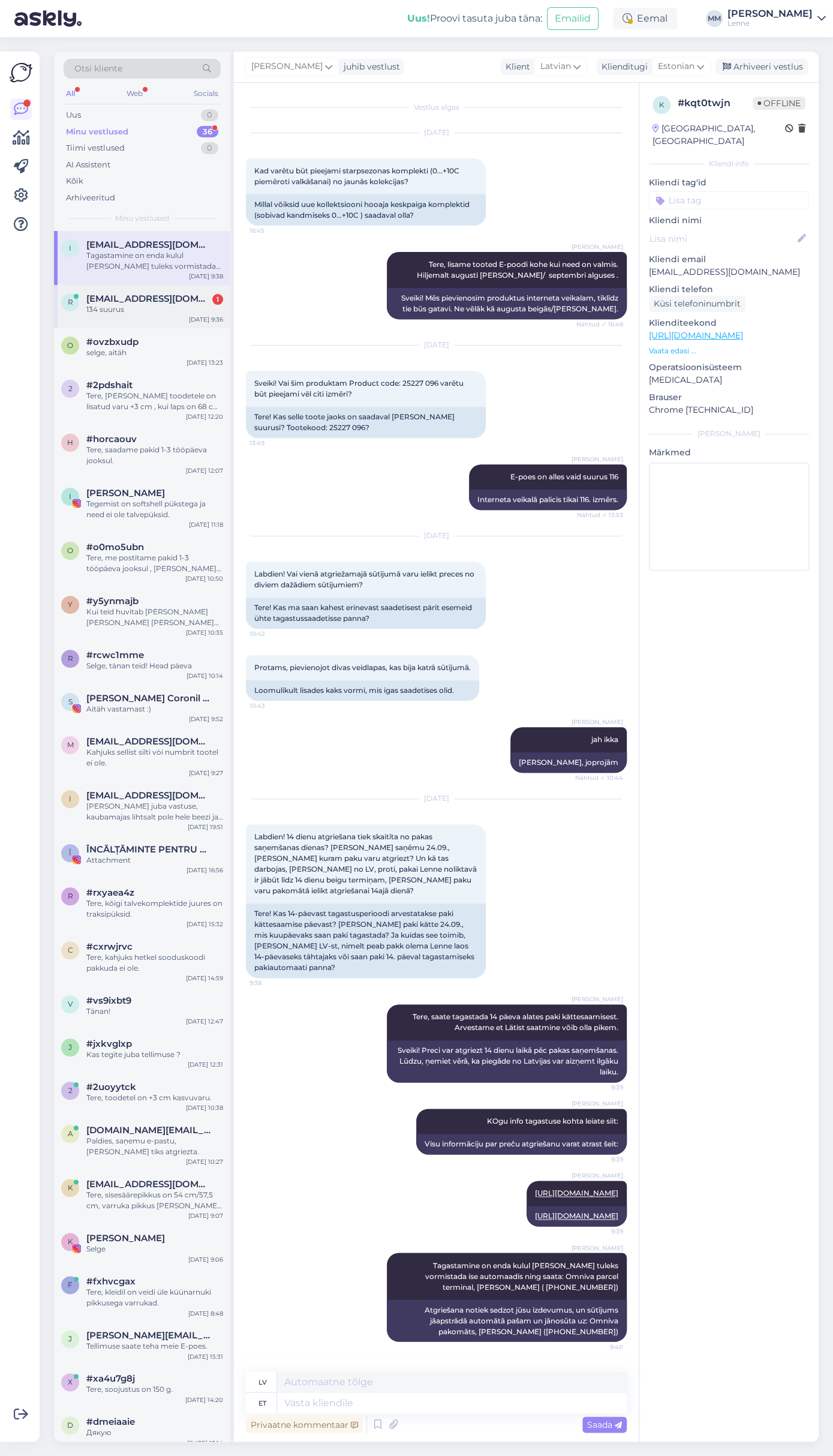
click at [99, 306] on div "134 suurus" at bounding box center [155, 309] width 137 height 11
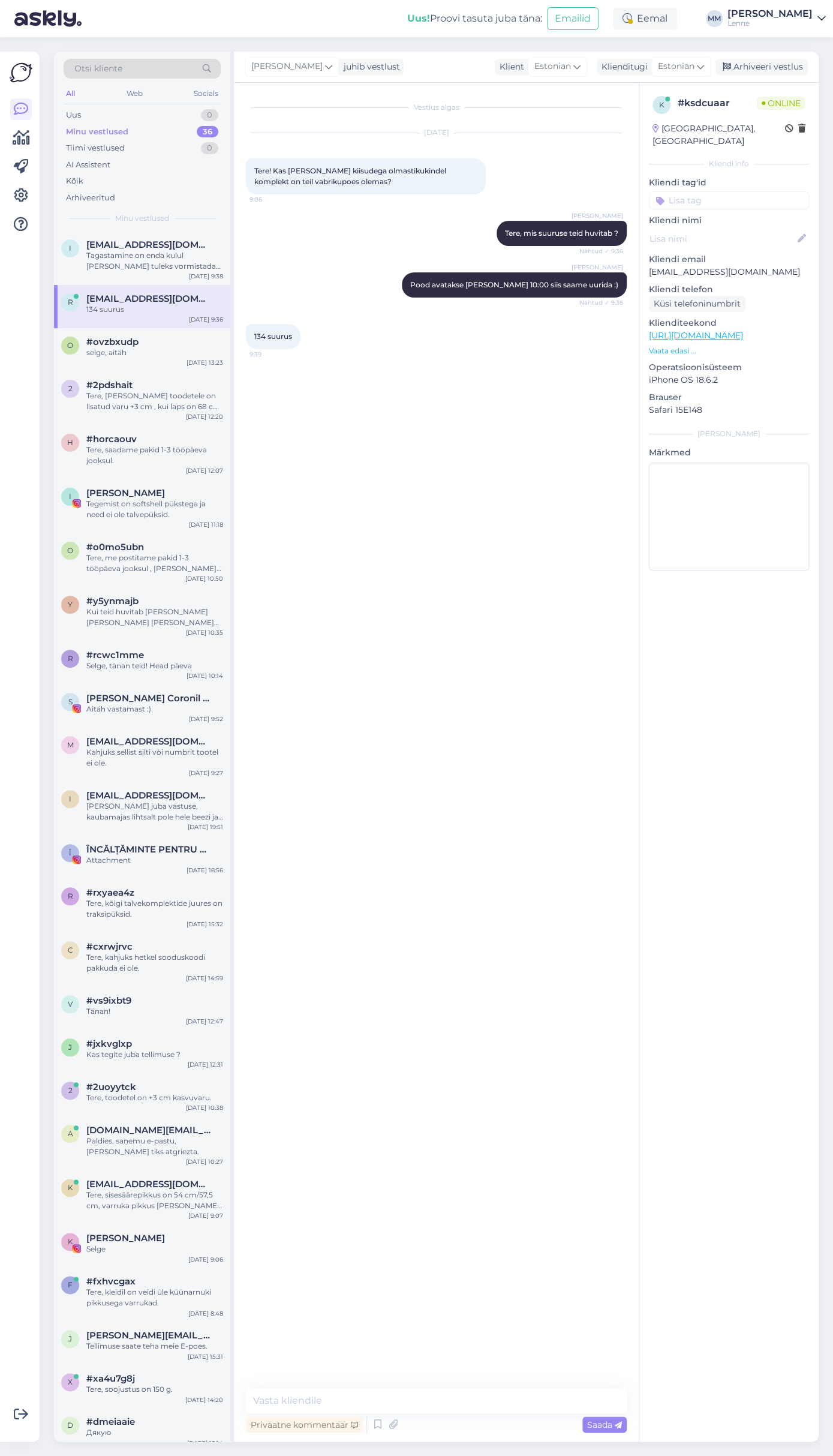
click at [704, 329] on p "[URL][DOMAIN_NAME]" at bounding box center [728, 335] width 160 height 12
click at [704, 330] on link "[URL][DOMAIN_NAME]" at bounding box center [695, 335] width 94 height 11
click at [312, 1408] on textarea at bounding box center [436, 1399] width 381 height 25
type textarea "Kahjuks poes kohapeal ei ole."
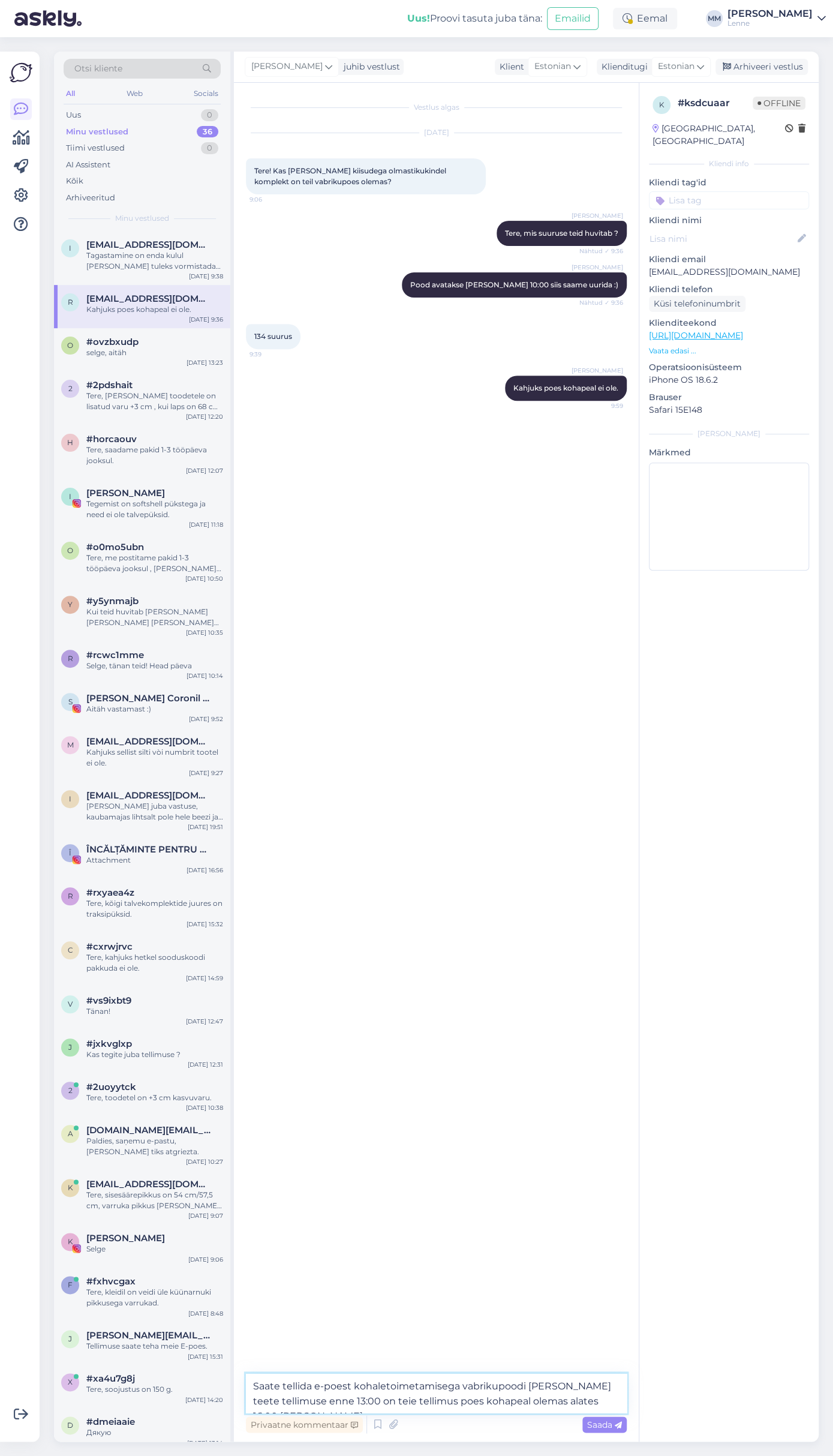
type textarea "Saate tellida e-poest kohaletoimetamisega vabrikupoodi [PERSON_NAME] teete tell…"
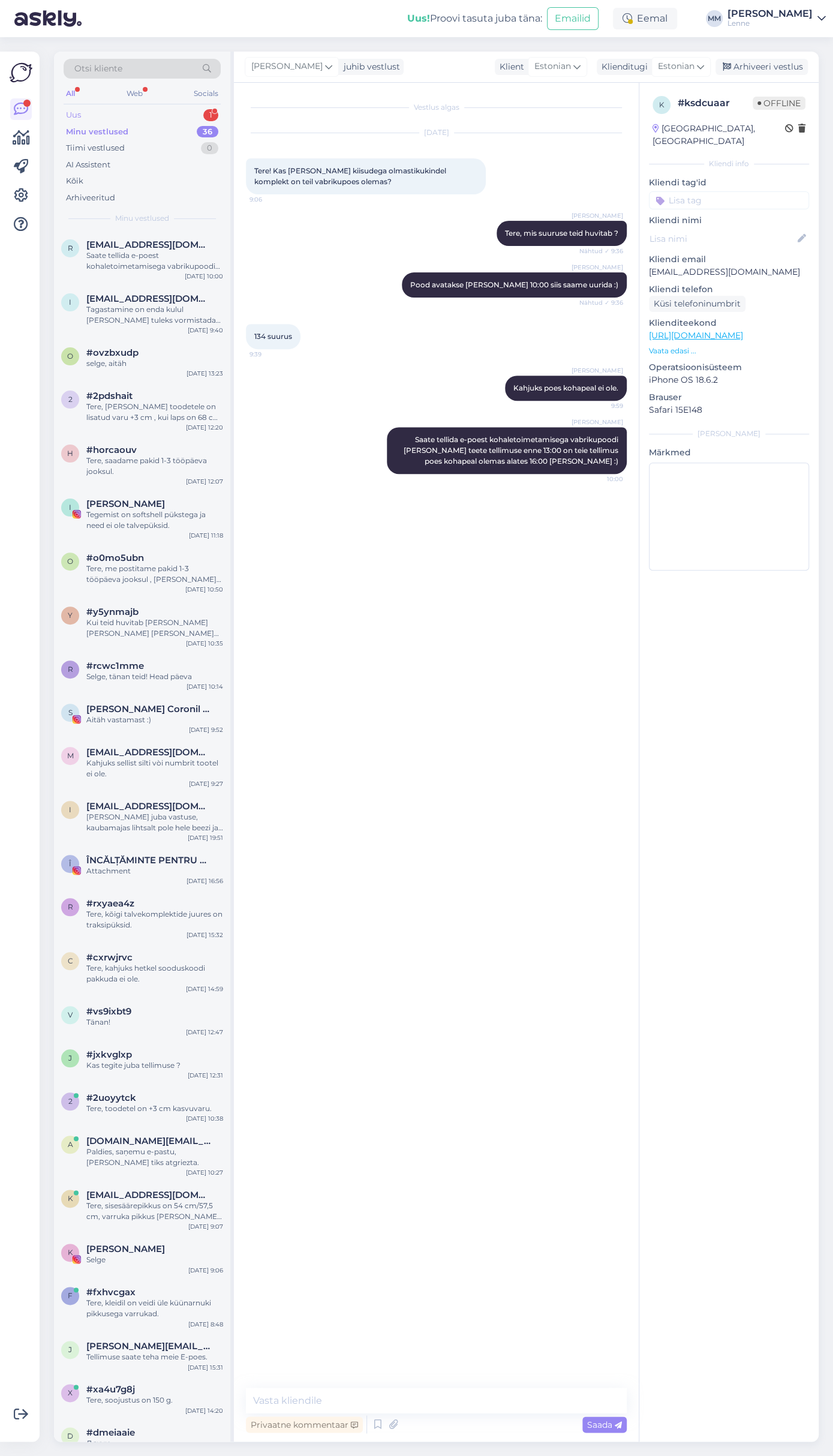
click at [145, 113] on div "Uus 1" at bounding box center [142, 115] width 157 height 17
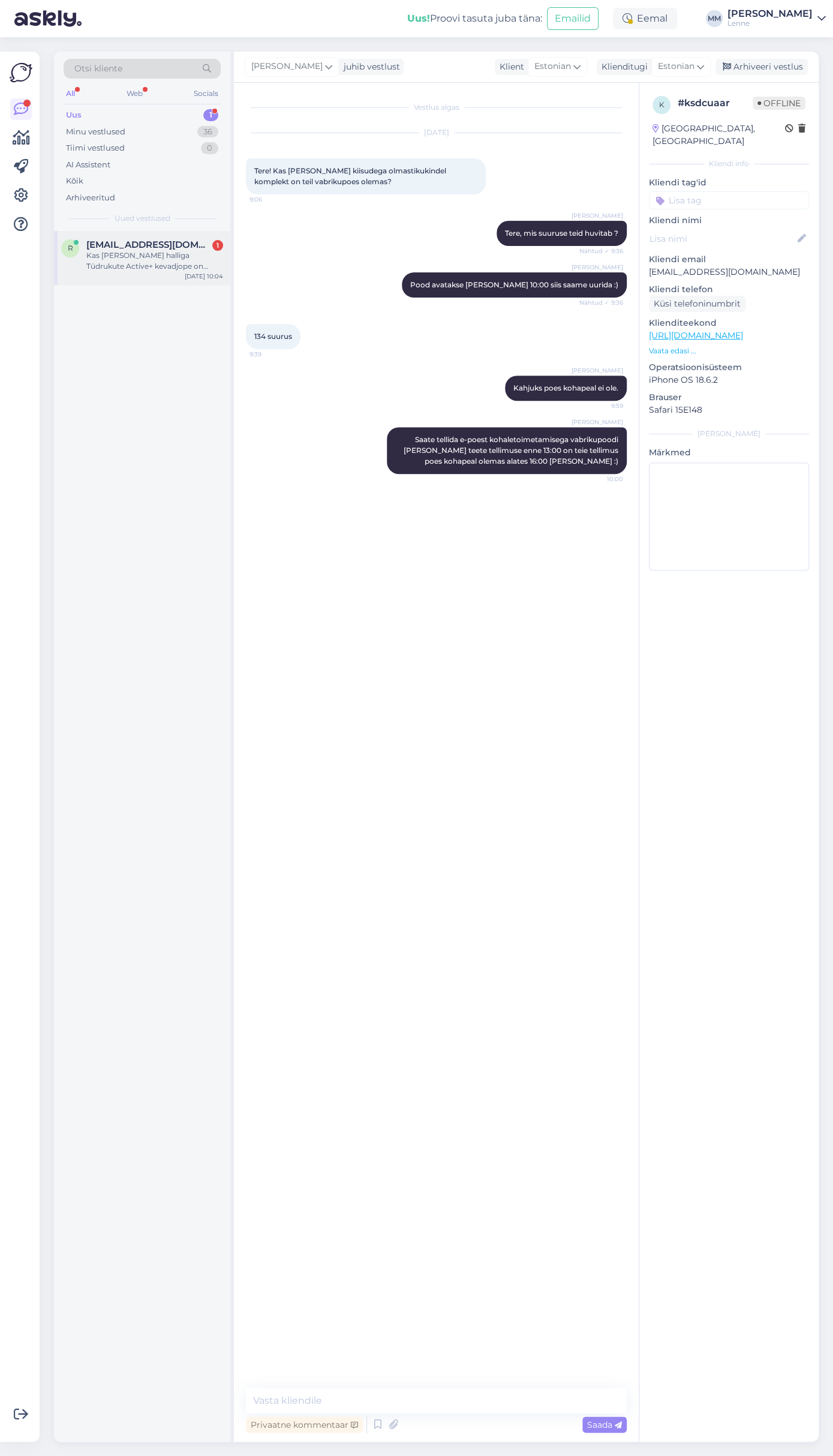
click at [152, 239] on span "[EMAIL_ADDRESS][DOMAIN_NAME]" at bounding box center [149, 244] width 125 height 11
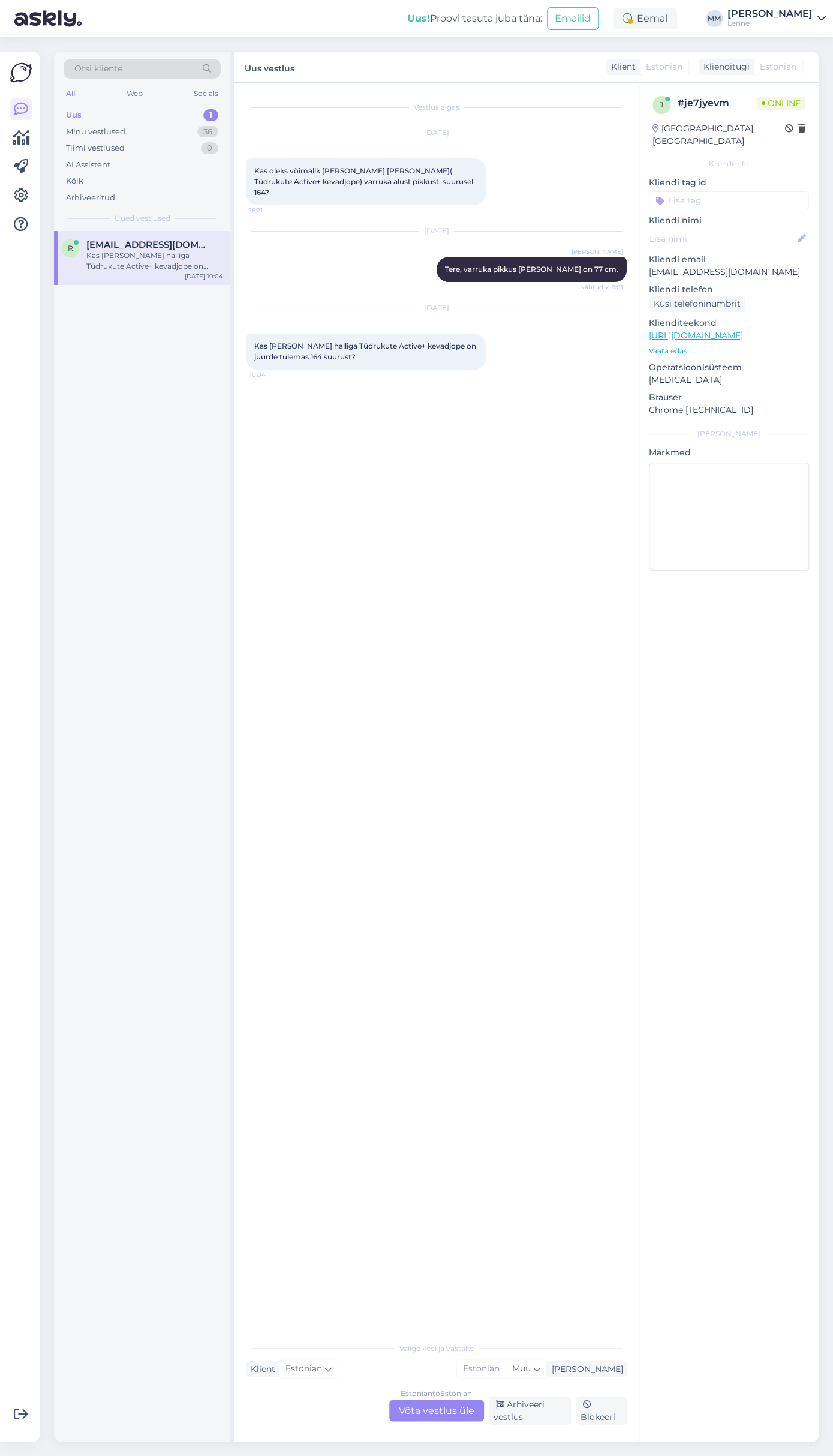
click at [743, 330] on link "[URL][DOMAIN_NAME]" at bounding box center [695, 335] width 94 height 11
click at [432, 1404] on div "Estonian to Estonian Võta vestlus üle" at bounding box center [436, 1410] width 95 height 21
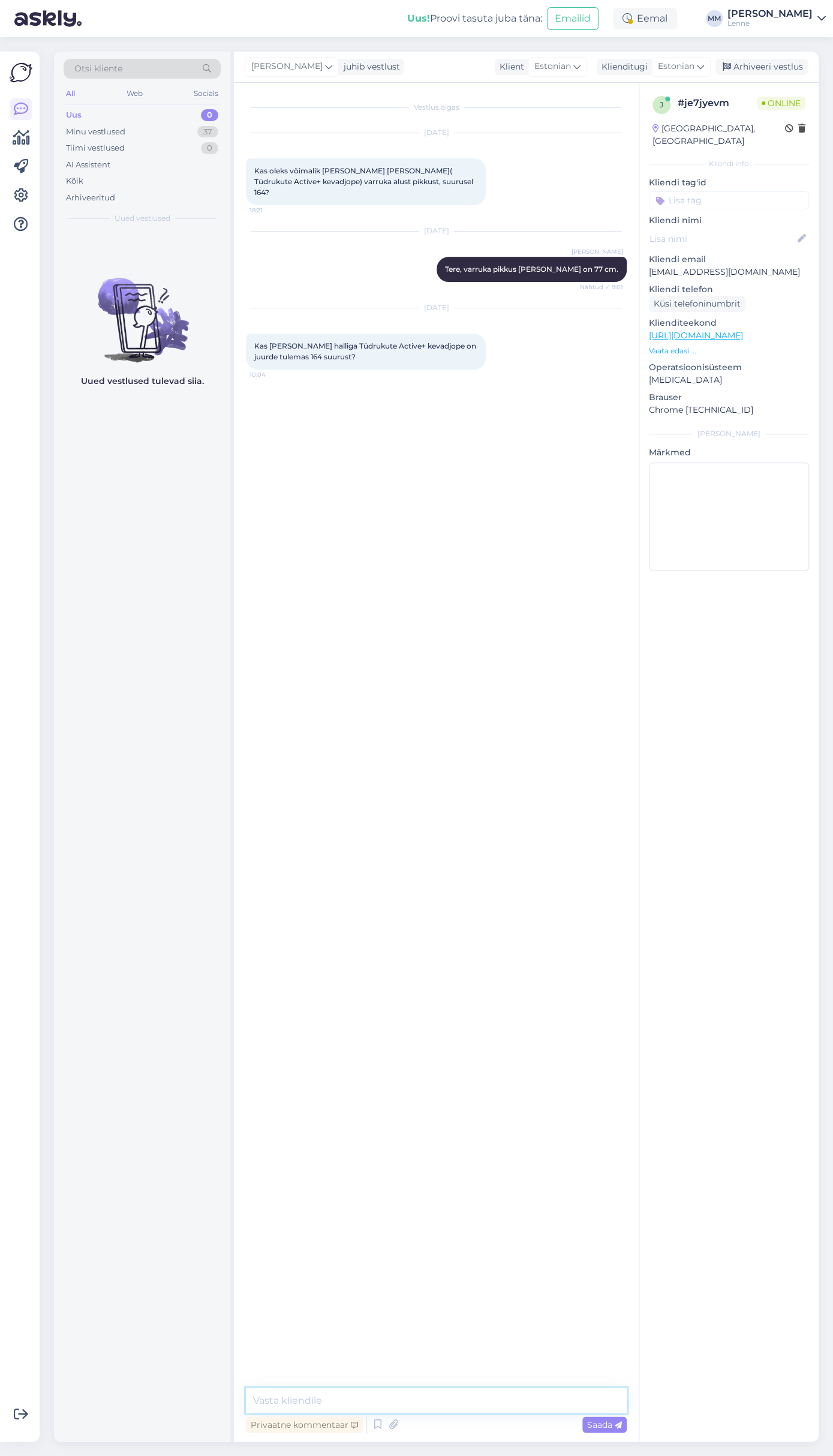
click at [373, 1394] on textarea at bounding box center [436, 1399] width 381 height 25
click at [401, 1399] on textarea "Tere, kahjuks antud mudelit endam juurde tulemas ei ole." at bounding box center [436, 1399] width 381 height 25
click at [408, 1403] on textarea "Tere, kahjuks antud mudelit endam juurde tulemas ei ole." at bounding box center [436, 1399] width 381 height 25
type textarea "Tere, kahjuks antud mudelit enam juurde tulemas ei ole."
click at [606, 1423] on span "Saada" at bounding box center [604, 1424] width 34 height 11
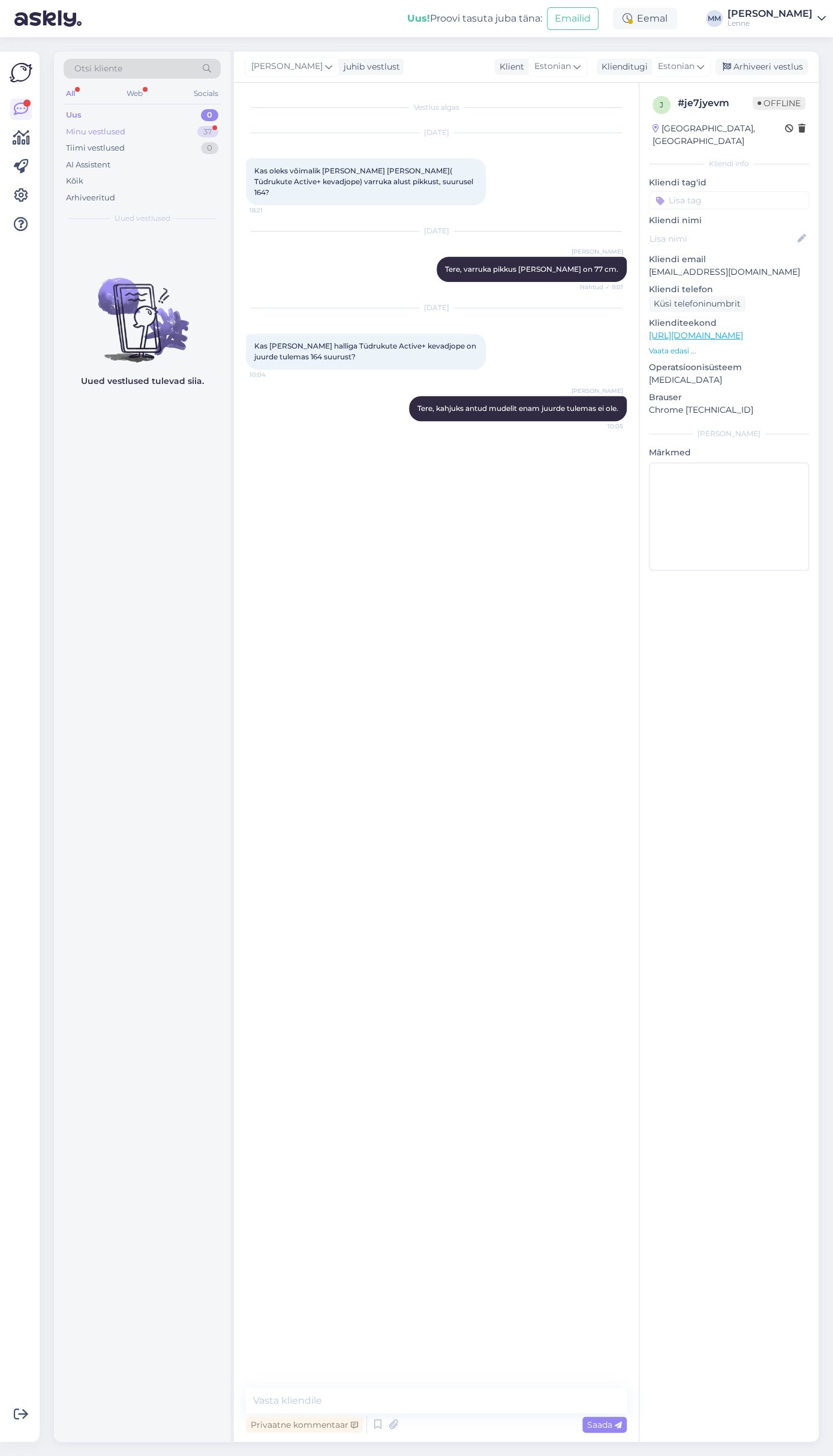
click at [143, 131] on div "Minu vestlused 37" at bounding box center [142, 132] width 157 height 17
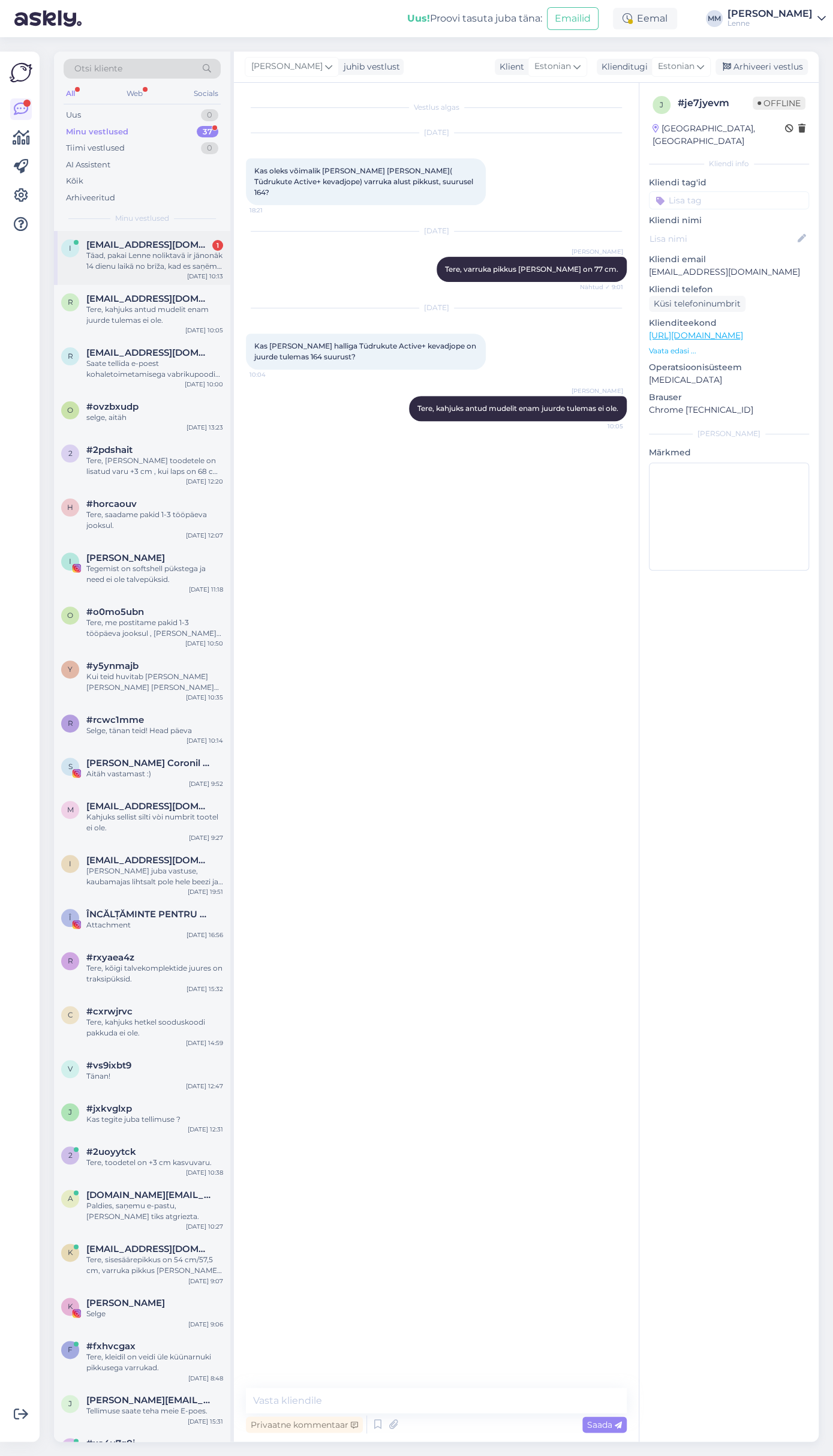
drag, startPoint x: 153, startPoint y: 246, endPoint x: 160, endPoint y: 241, distance: 8.6
click at [152, 247] on span "[EMAIL_ADDRESS][DOMAIN_NAME]" at bounding box center [149, 244] width 125 height 11
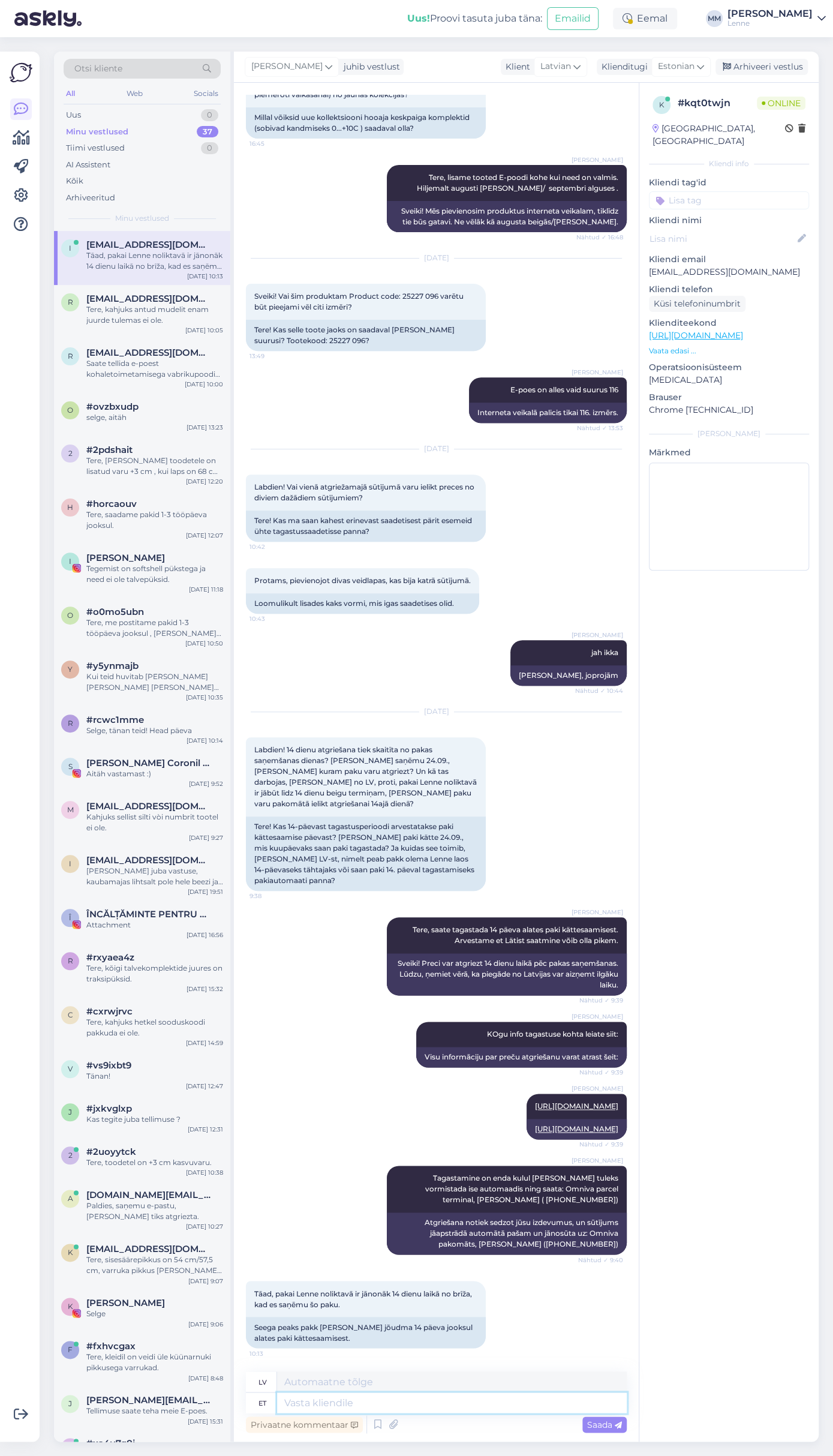
click at [350, 1400] on textarea at bounding box center [452, 1402] width 350 height 21
click at [346, 1405] on textarea at bounding box center [452, 1402] width 350 height 21
type textarea "Saame ak"
type textarea "Mēs varam"
type textarea "Saame aksepteerida ka"
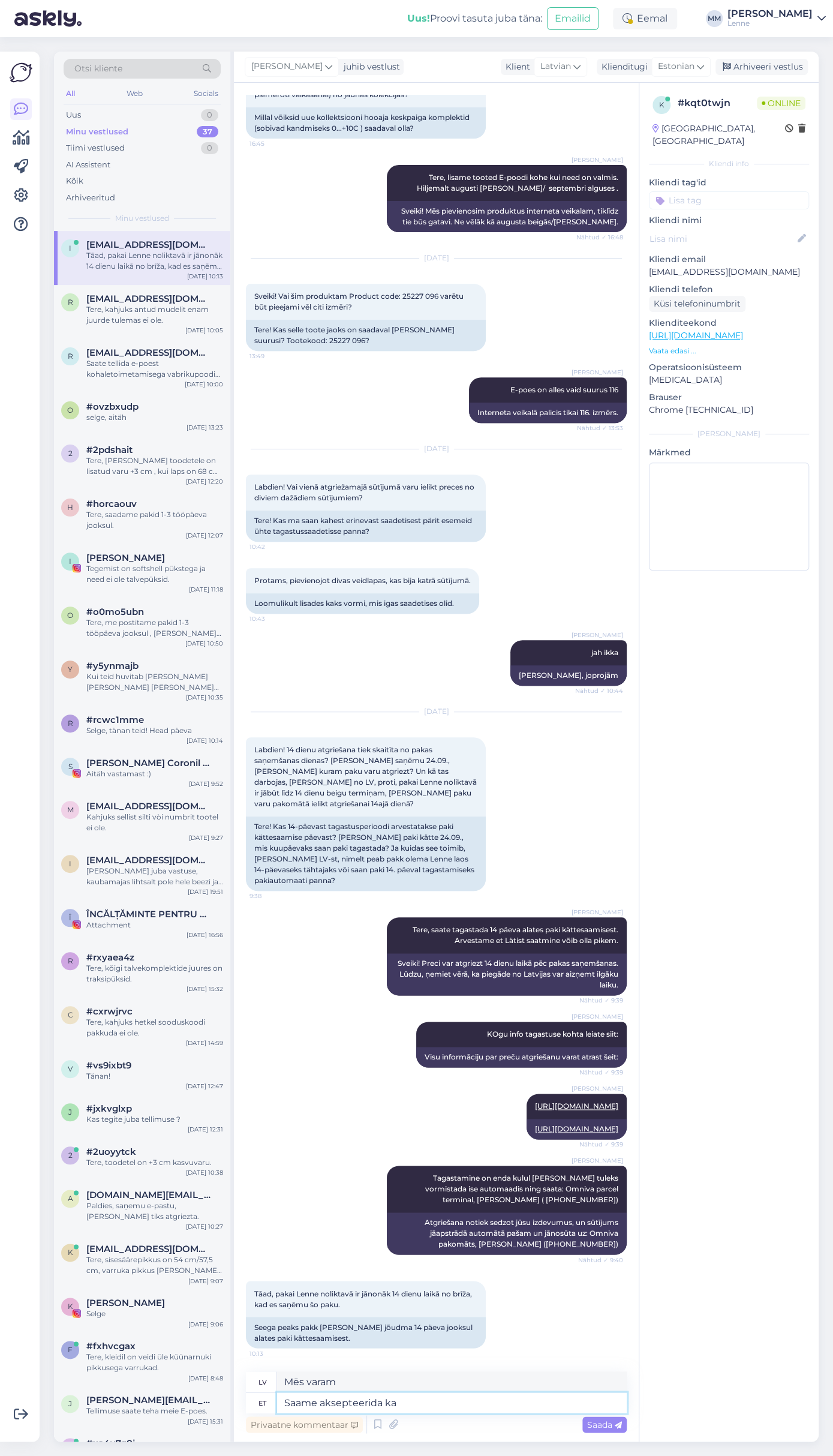
type textarea "Mēs varam pieņemt"
type textarea "Saame aksepteerida ka"
type textarea "Varam arī pieņemt"
type textarea "Saame aksepteerida ka [PERSON_NAME] +"
type textarea "Varam pieņemt arī papildu"
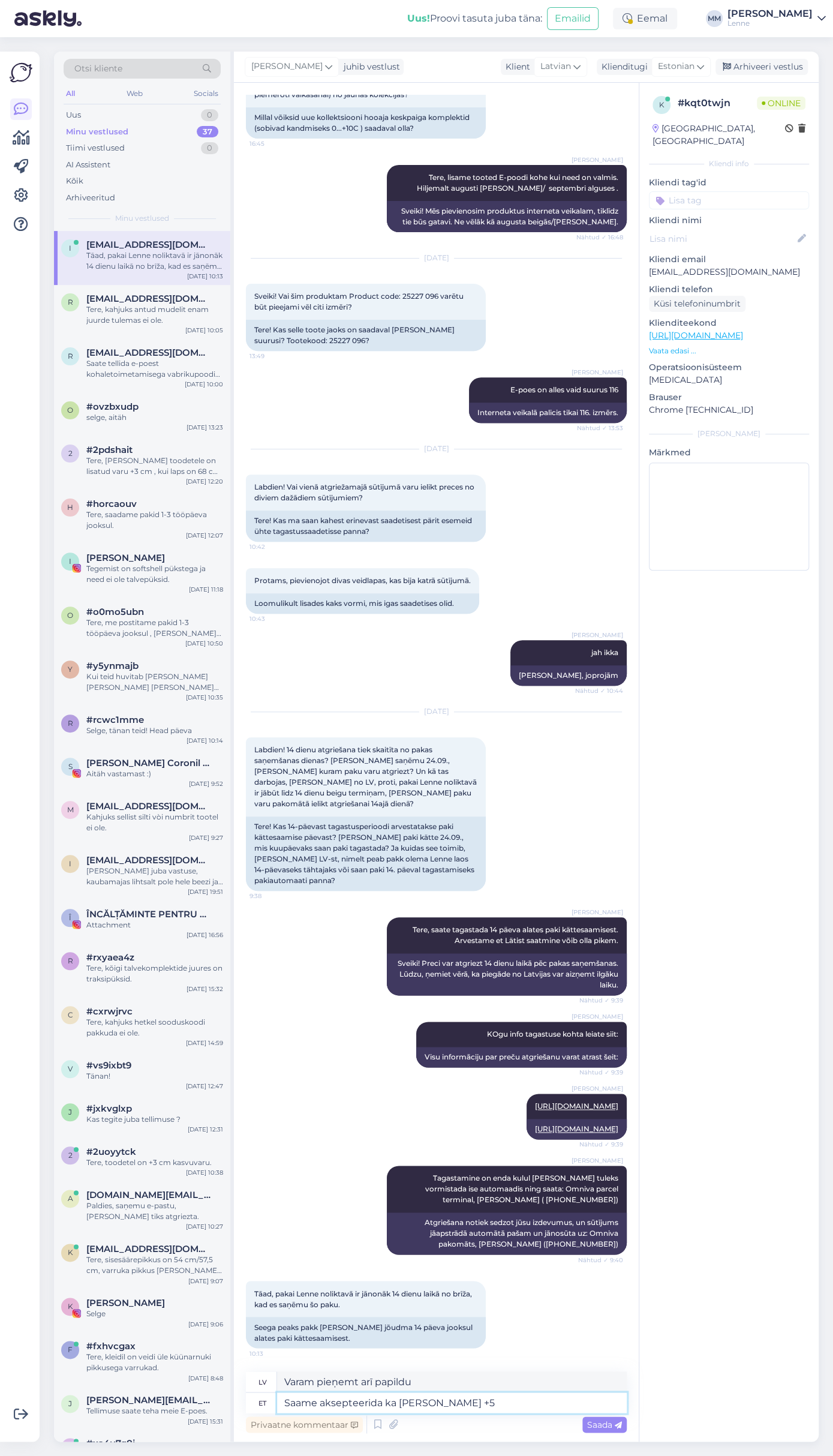
type textarea "Saame aksepteerida ka [PERSON_NAME] +5 p"
type textarea "Mēs varam pieņemt arī papildu +5"
type textarea "Saame aksepteerida ka [PERSON_NAME] +5 päeva ku"
type textarea "Varam pieņemt arī papildu +5 dienas"
type textarea "Saame aksepteerida ka [PERSON_NAME] +5 päeva kuna pak"
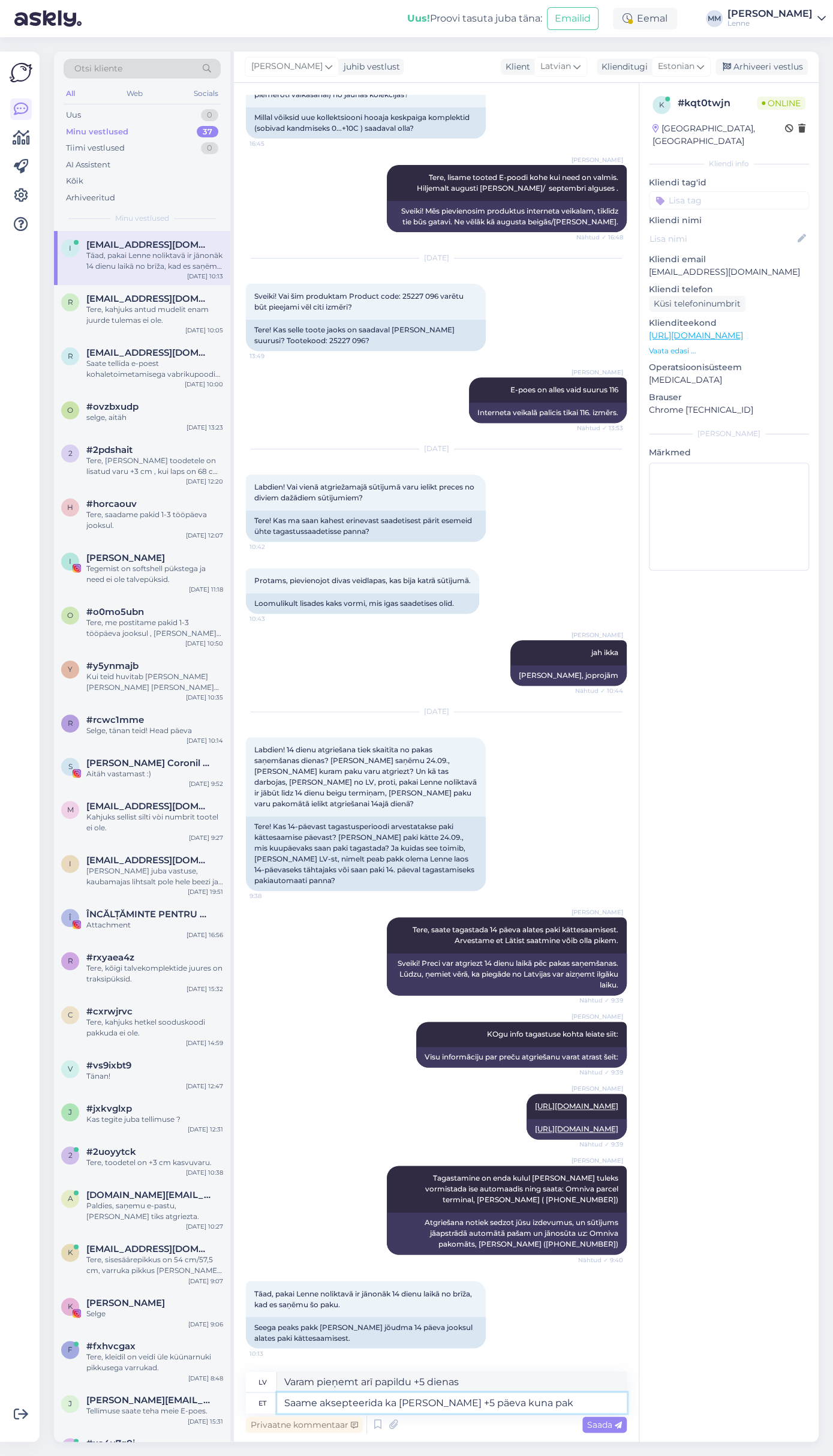
type textarea "Mēs varam pieņemt arī papildu +5 dienas, jo"
type textarea "Saame aksepteerida ka [PERSON_NAME] +5 päeva kuna pakk t"
type textarea "Mēs varam pieņemt arī papildu +5 dienas, jo paka"
type textarea "Saame aksepteerida ka [PERSON_NAME] +5 päeva kuna pakk tuleb"
type textarea "Mēs varam pieņemt arī papildu +5 dienas, jo paka pienāks"
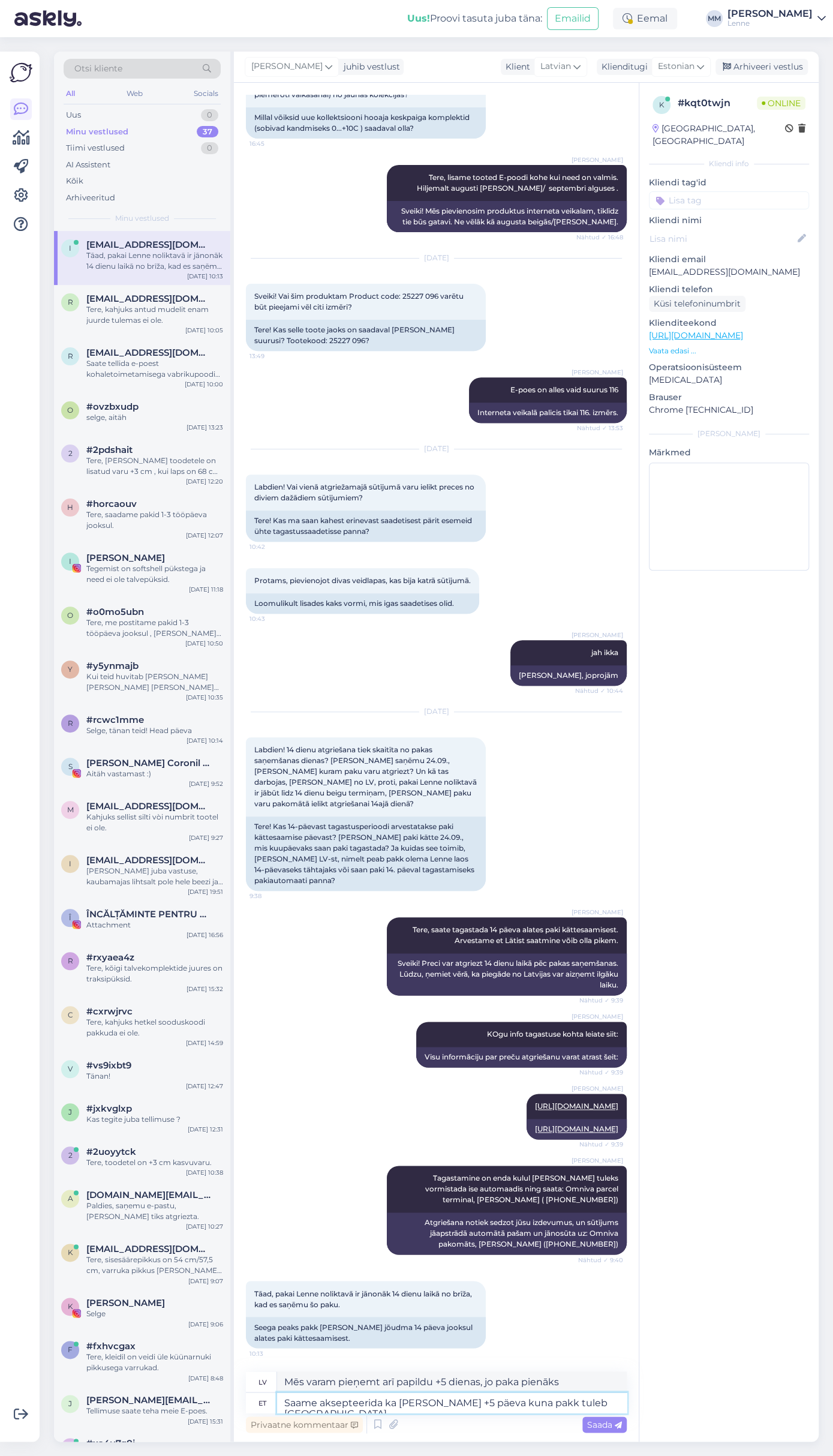
type textarea "Saame aksepteerida ka [PERSON_NAME] +5 päeva kuna pakk tuleb [GEOGRAPHIC_DATA]."
type textarea "Varam pieņemt arī papildu +5 dienas, jo paka nāk no [GEOGRAPHIC_DATA]."
type textarea "Saame aksepteerida ka [PERSON_NAME] +5 päeva kuna pakk tuleb [GEOGRAPHIC_DATA]."
click at [595, 1418] on div "Saada" at bounding box center [604, 1424] width 44 height 16
